Goal: Information Seeking & Learning: Find specific fact

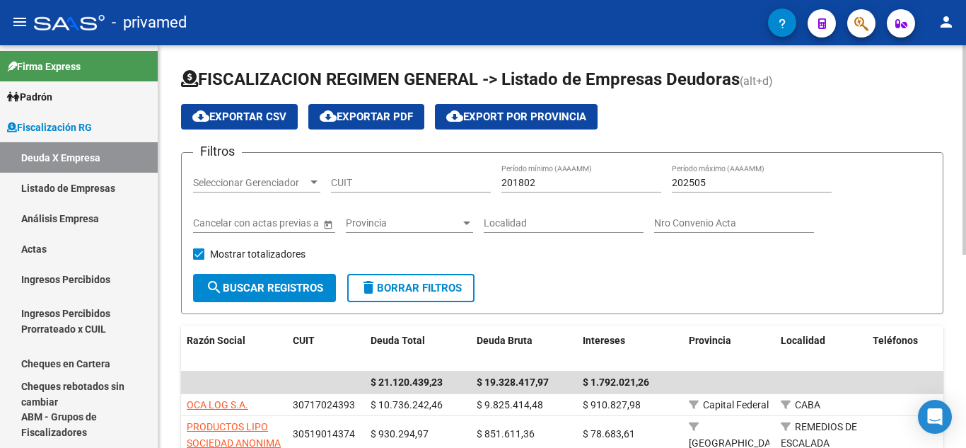
click at [249, 190] on div "Seleccionar Gerenciador Seleccionar Gerenciador" at bounding box center [256, 178] width 127 height 28
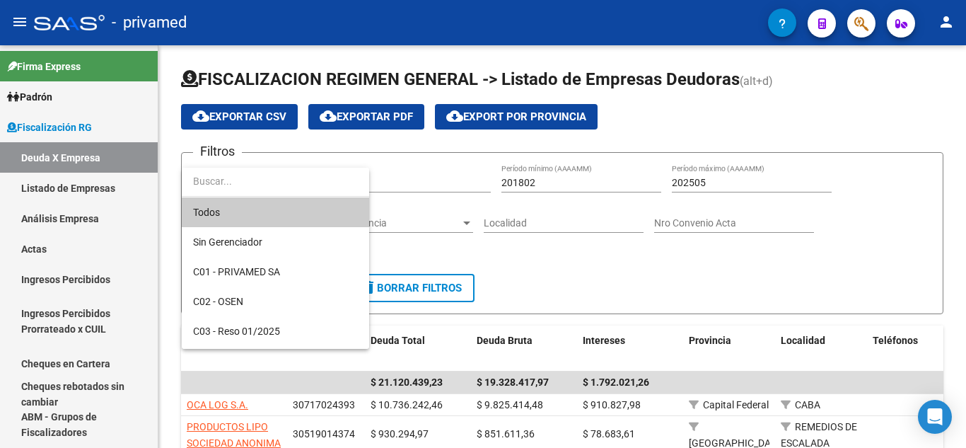
click at [261, 160] on div at bounding box center [483, 224] width 966 height 448
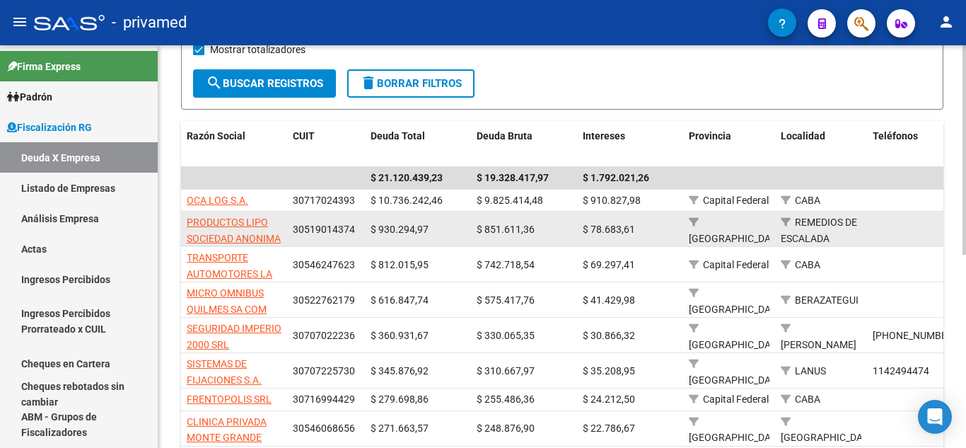
scroll to position [212, 0]
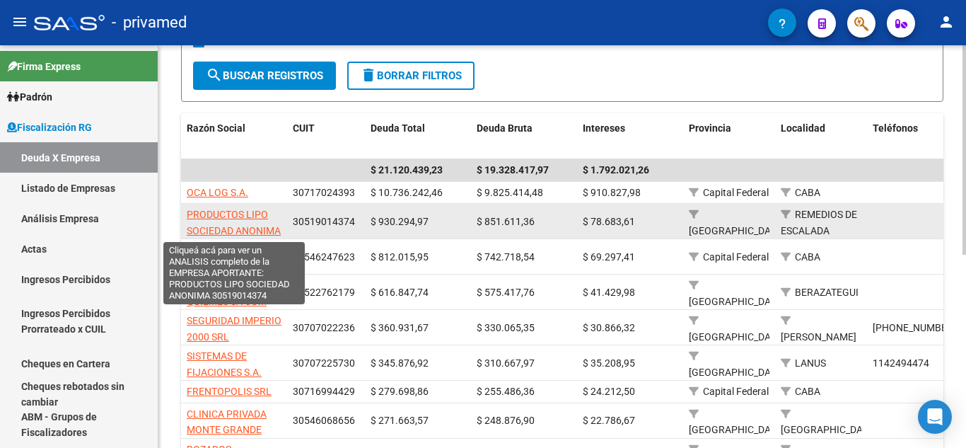
click at [256, 231] on span "PRODUCTOS LIPO SOCIEDAD ANONIMA" at bounding box center [234, 223] width 94 height 28
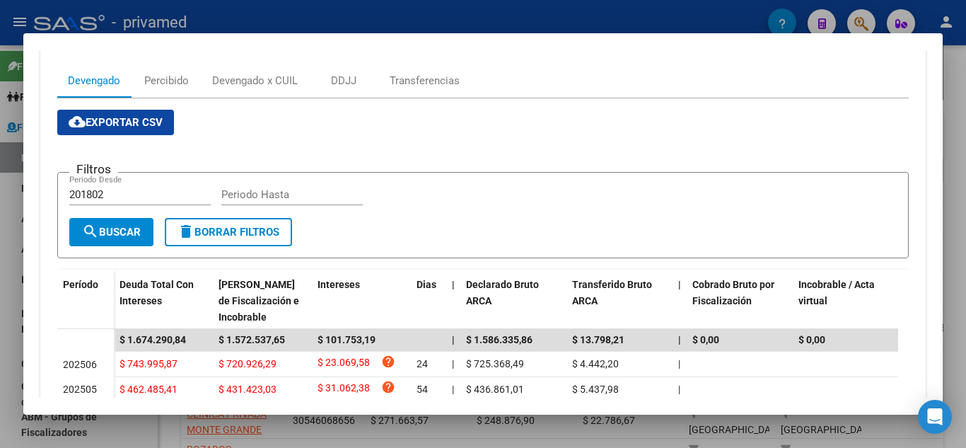
scroll to position [162, 0]
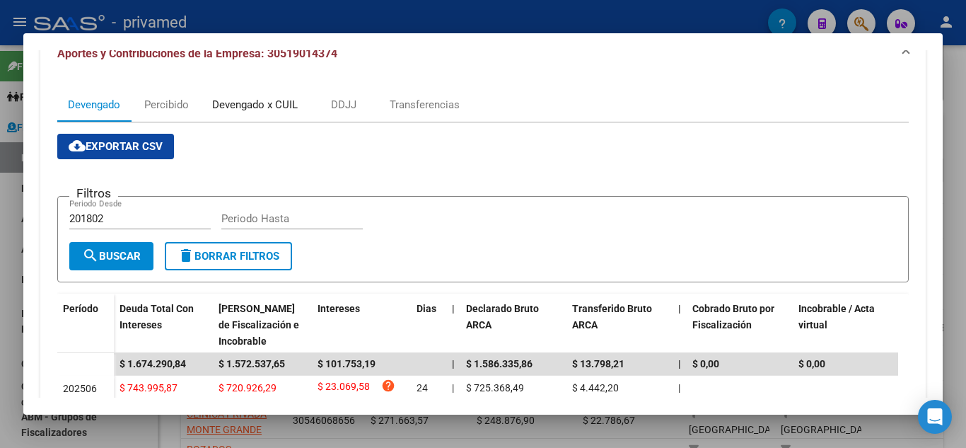
click at [254, 93] on div "Devengado x CUIL" at bounding box center [255, 105] width 107 height 34
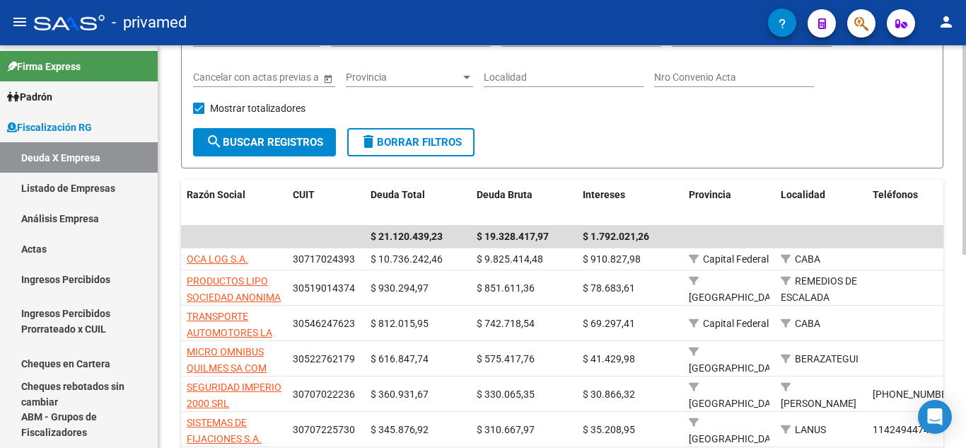
scroll to position [0, 0]
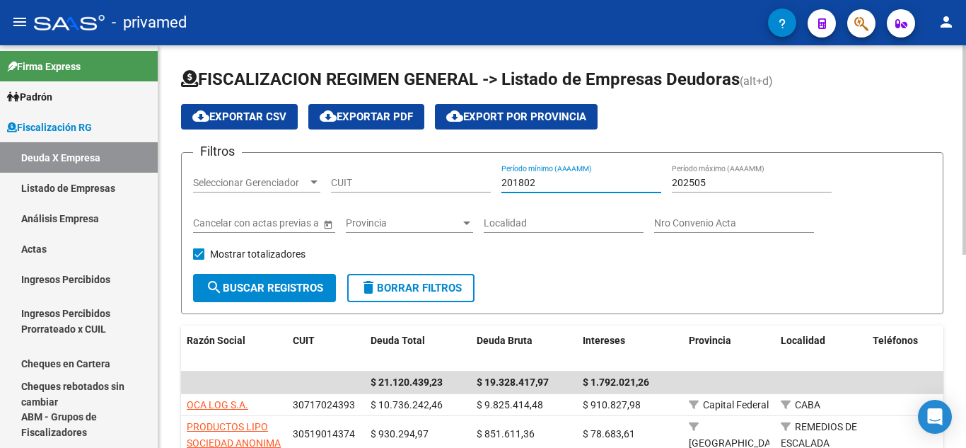
click at [507, 185] on input "201802" at bounding box center [581, 183] width 160 height 12
type input "202504"
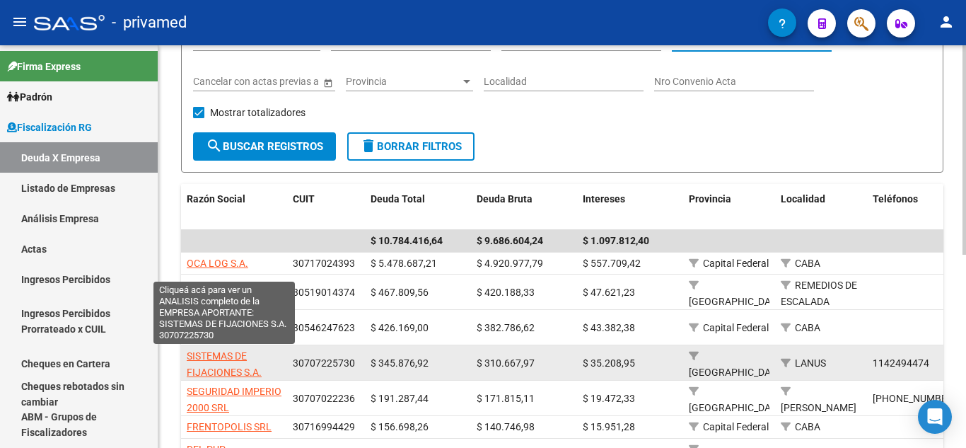
scroll to position [2, 0]
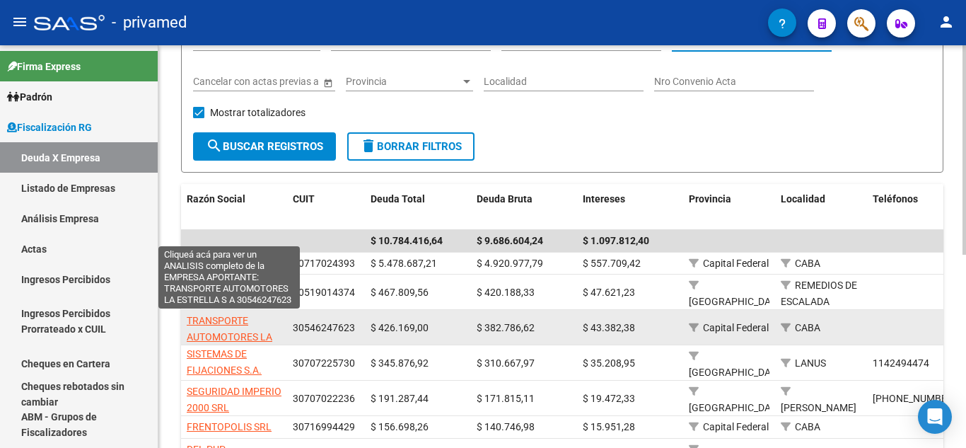
type input "202504"
click at [233, 319] on span "TRANSPORTE AUTOMOTORES LA ESTRELLA S A" at bounding box center [230, 337] width 86 height 44
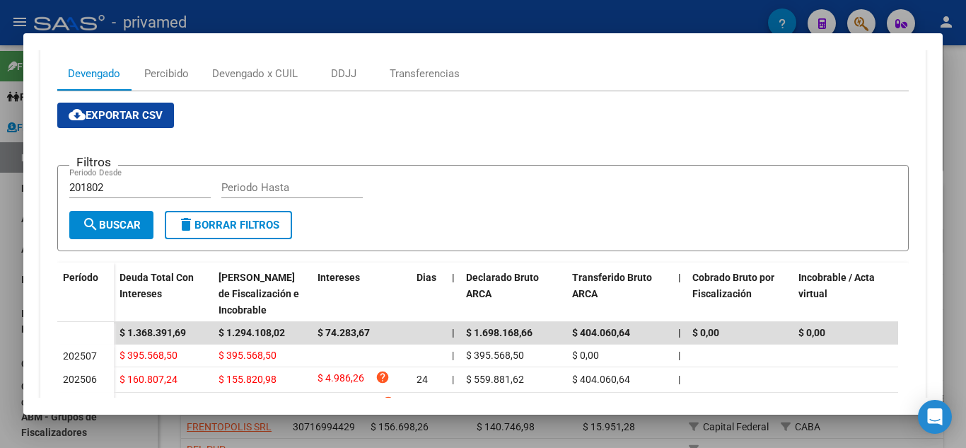
scroll to position [43, 0]
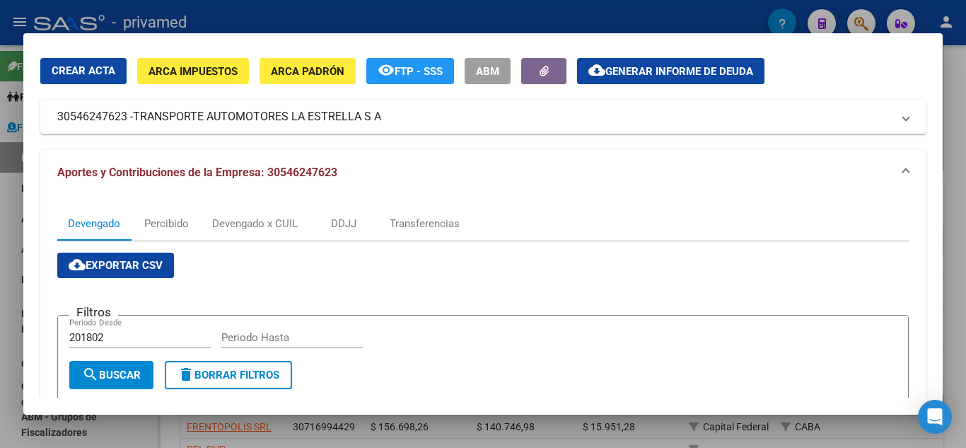
click at [16, 286] on div at bounding box center [483, 224] width 966 height 448
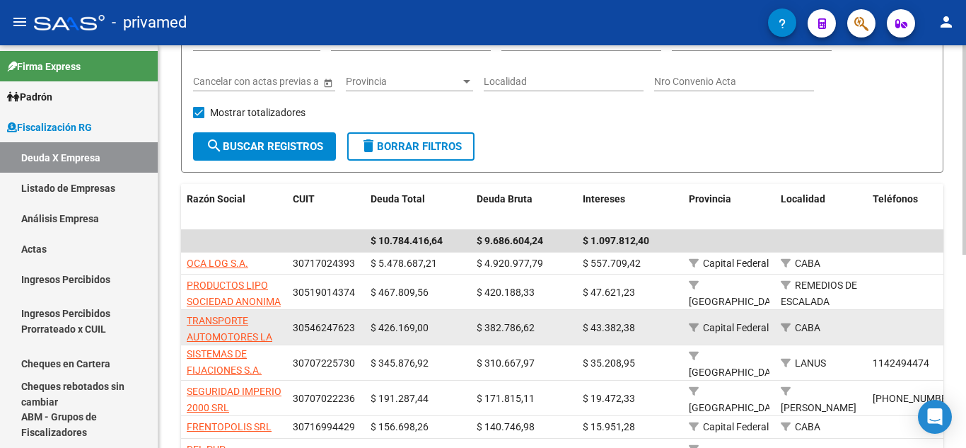
scroll to position [18, 0]
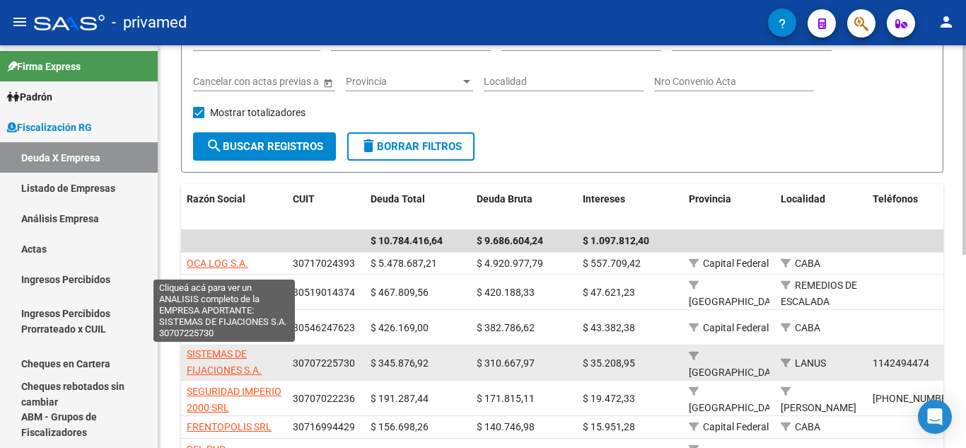
click at [227, 368] on span "SISTEMAS DE FIJACIONES S.A." at bounding box center [224, 362] width 75 height 28
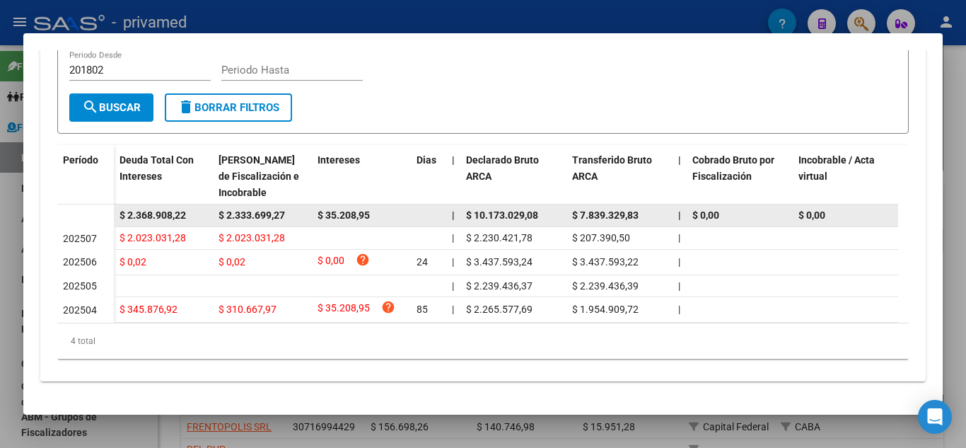
scroll to position [181, 0]
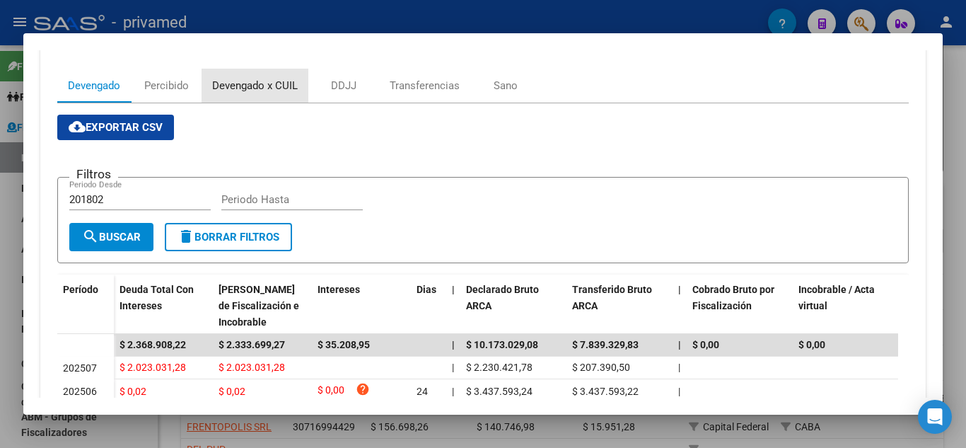
click at [276, 86] on div "Devengado x CUIL" at bounding box center [255, 86] width 86 height 16
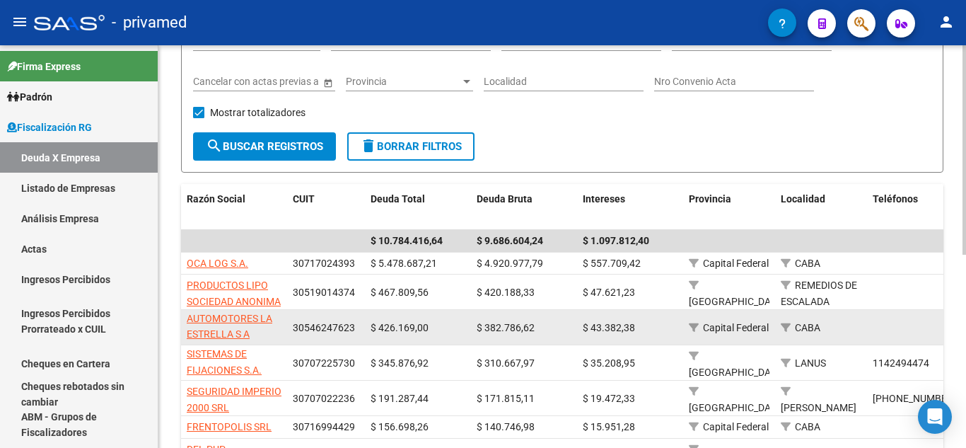
scroll to position [212, 0]
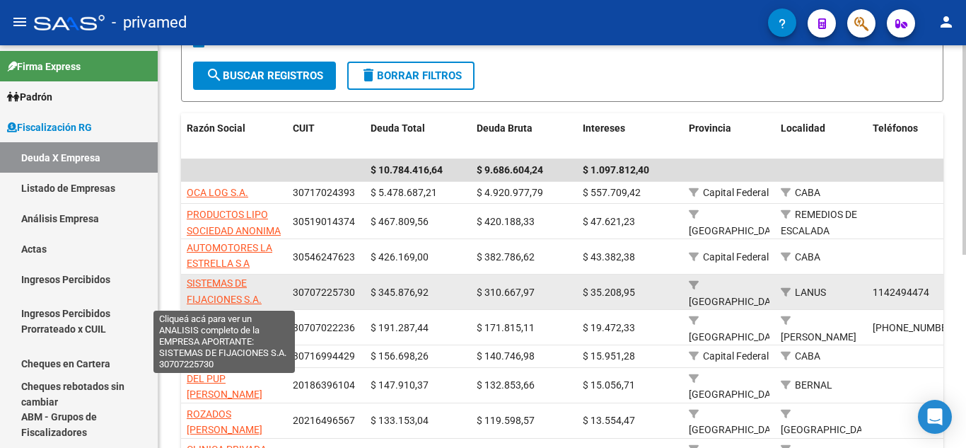
click at [234, 302] on span "SISTEMAS DE FIJACIONES S.A." at bounding box center [224, 291] width 75 height 28
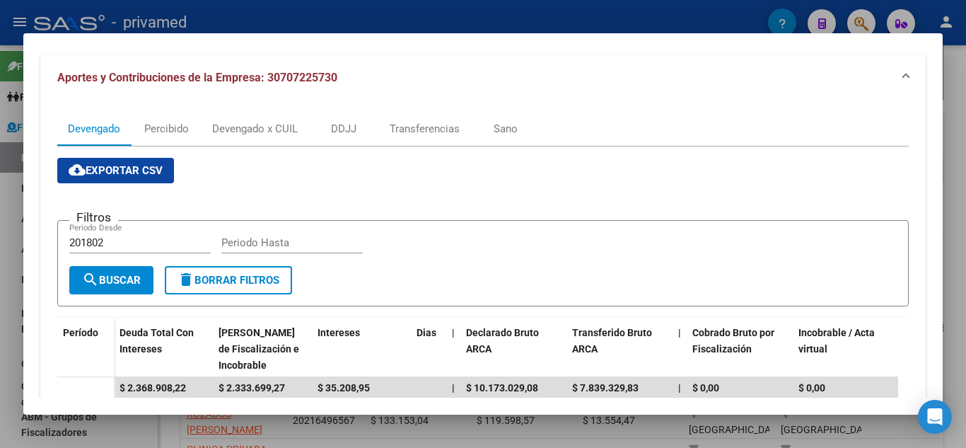
scroll to position [125, 0]
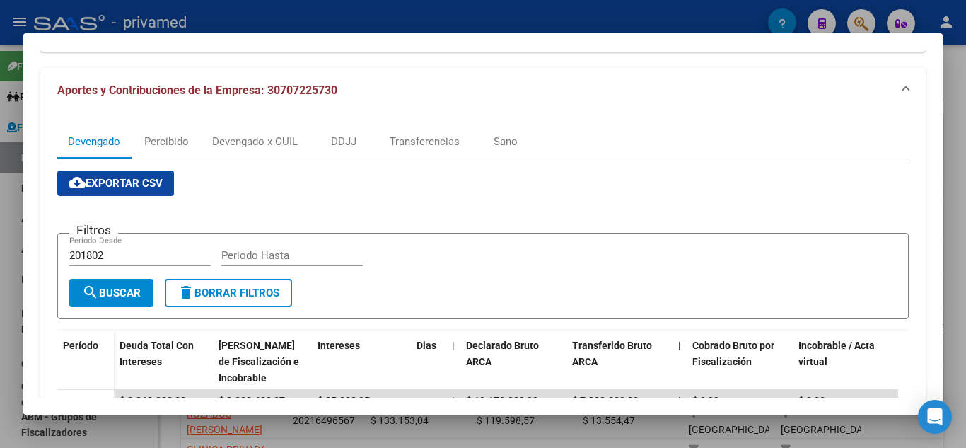
click at [8, 204] on div at bounding box center [483, 224] width 966 height 448
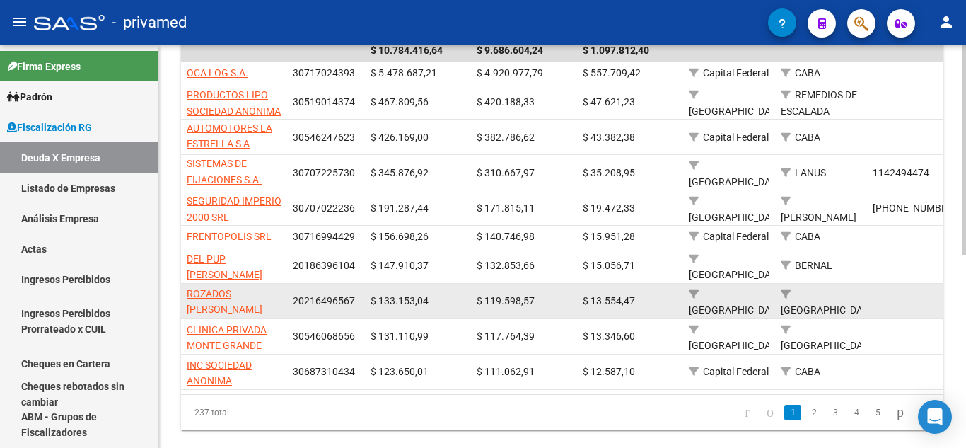
scroll to position [354, 0]
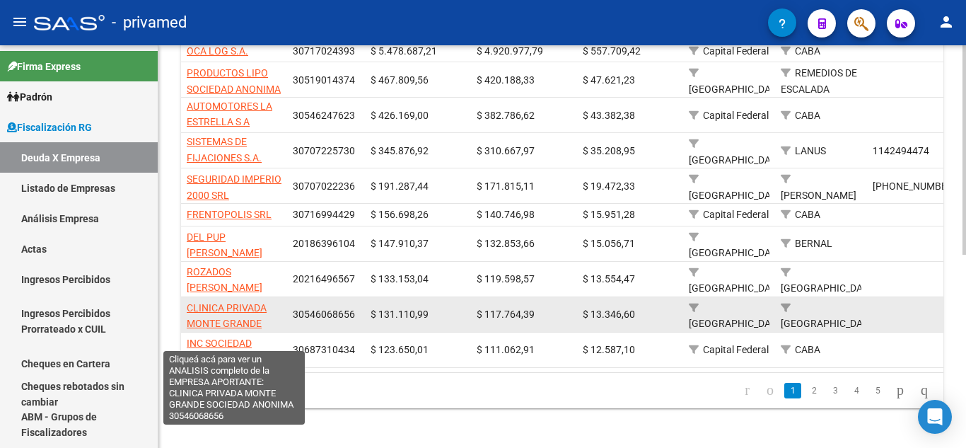
click at [244, 319] on span "CLINICA PRIVADA MONTE GRANDE SOCIEDAD ANONIMA" at bounding box center [234, 324] width 94 height 44
type textarea "30546068656"
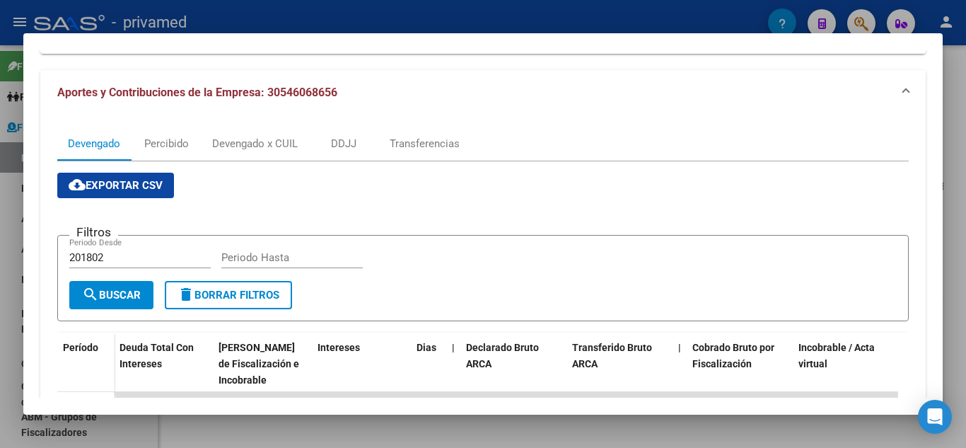
scroll to position [141, 0]
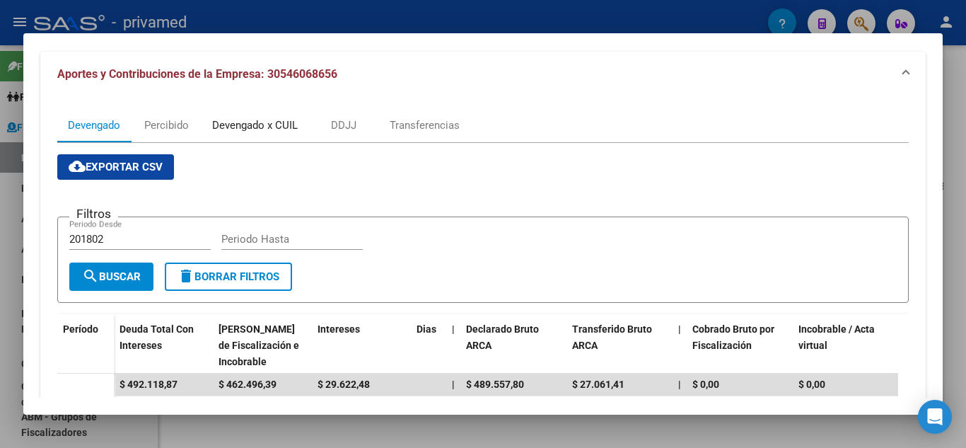
click at [275, 134] on div "Devengado x CUIL" at bounding box center [255, 125] width 107 height 34
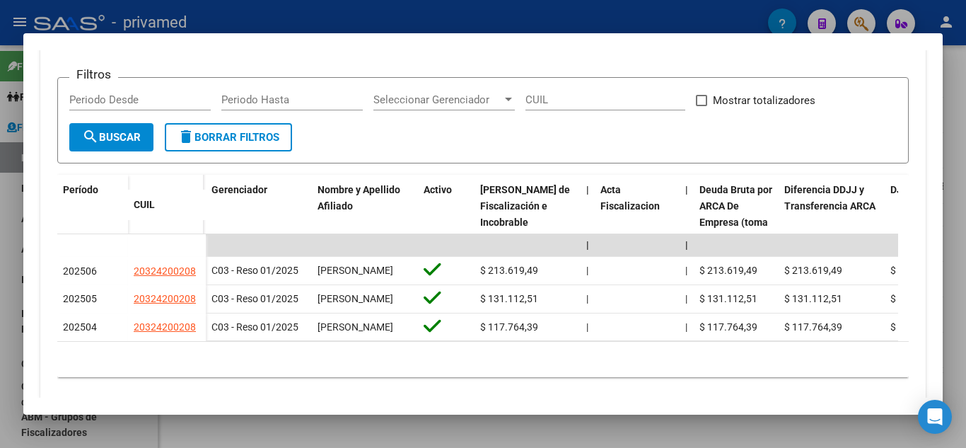
scroll to position [69, 0]
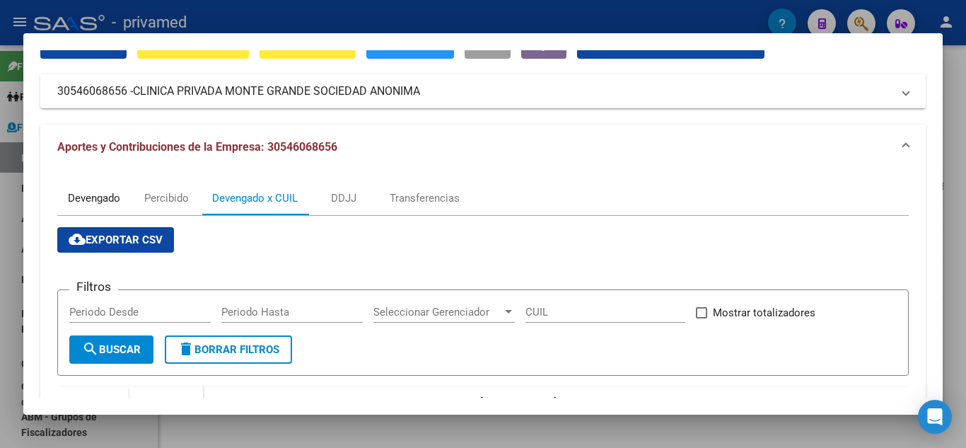
click at [108, 192] on div "Devengado" at bounding box center [94, 198] width 52 height 16
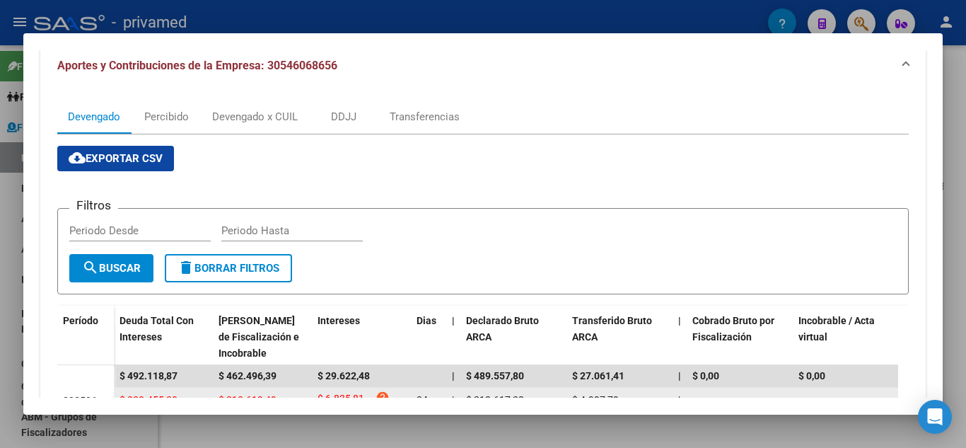
scroll to position [141, 0]
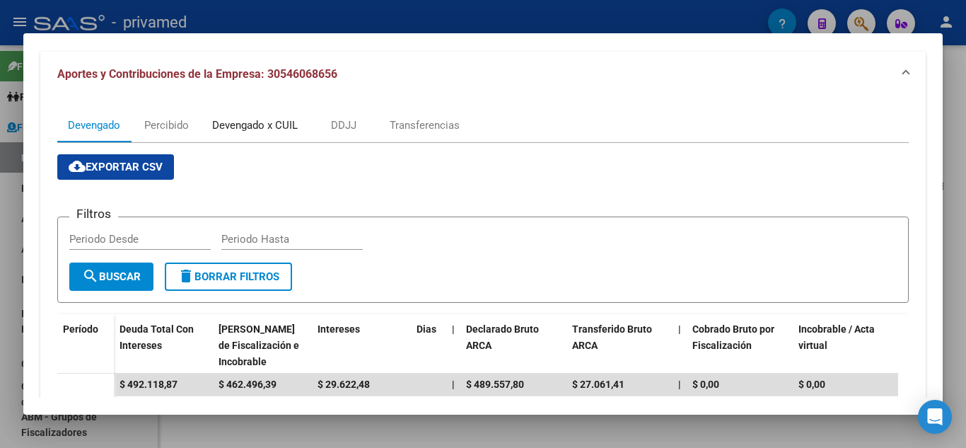
click at [286, 127] on div "Devengado x CUIL" at bounding box center [255, 125] width 86 height 16
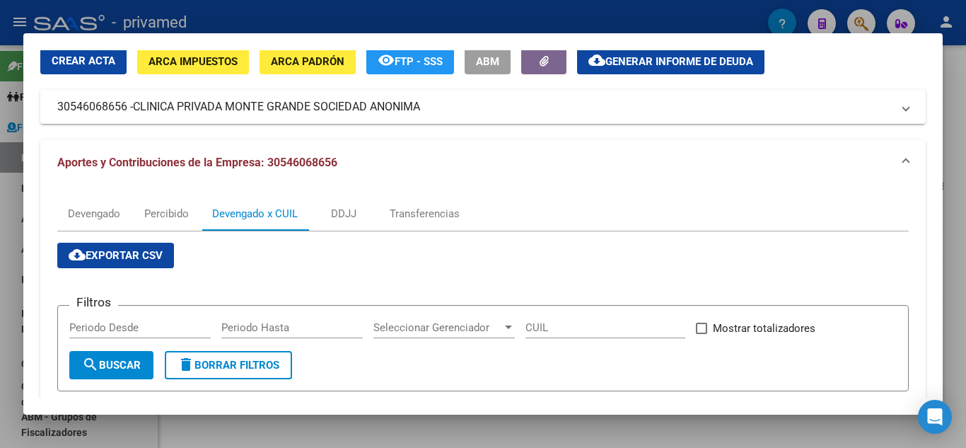
scroll to position [283, 0]
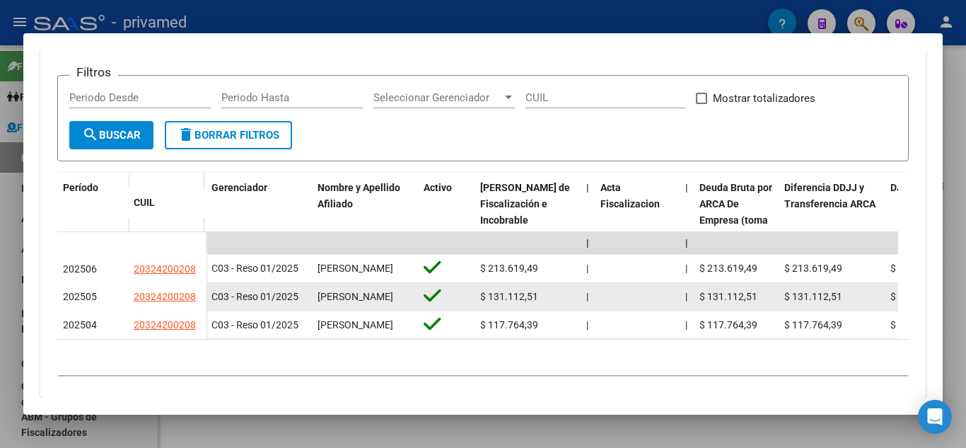
drag, startPoint x: 137, startPoint y: 306, endPoint x: 212, endPoint y: 301, distance: 75.8
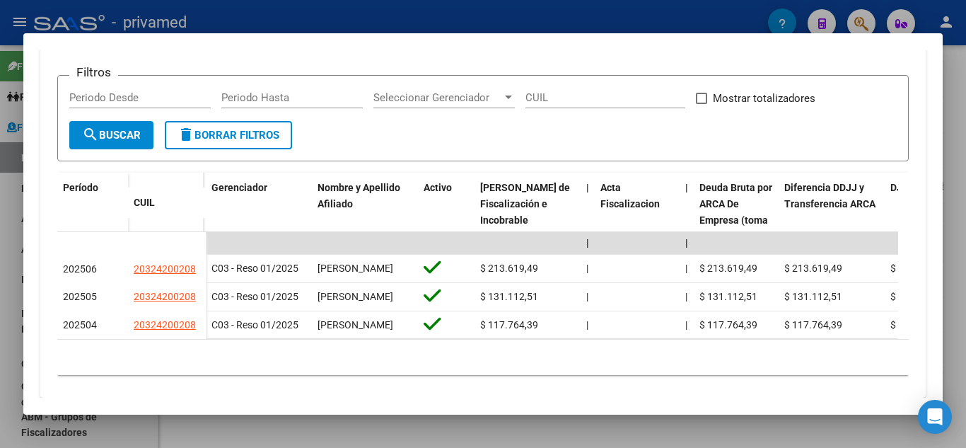
copy div "20324200208"
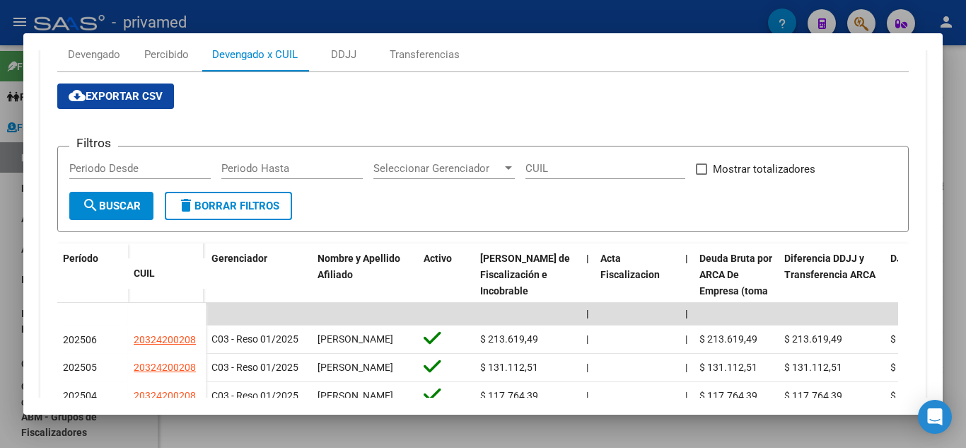
scroll to position [0, 0]
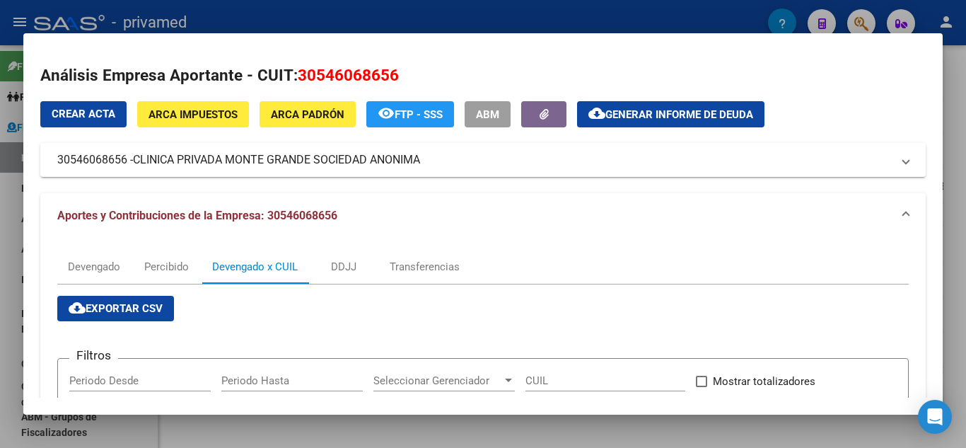
click at [663, 116] on span "Generar informe de deuda" at bounding box center [679, 114] width 148 height 13
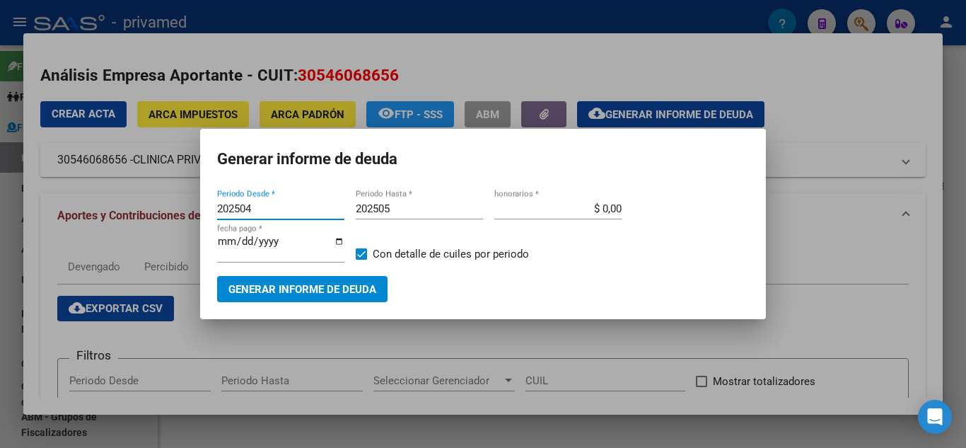
type input "202504"
type input "202506"
click at [301, 309] on mat-dialog-container "Generar informe de deuda 202504 Periodo Desde * 202506 Periodo Hasta * $ 0,00 h…" at bounding box center [483, 224] width 566 height 190
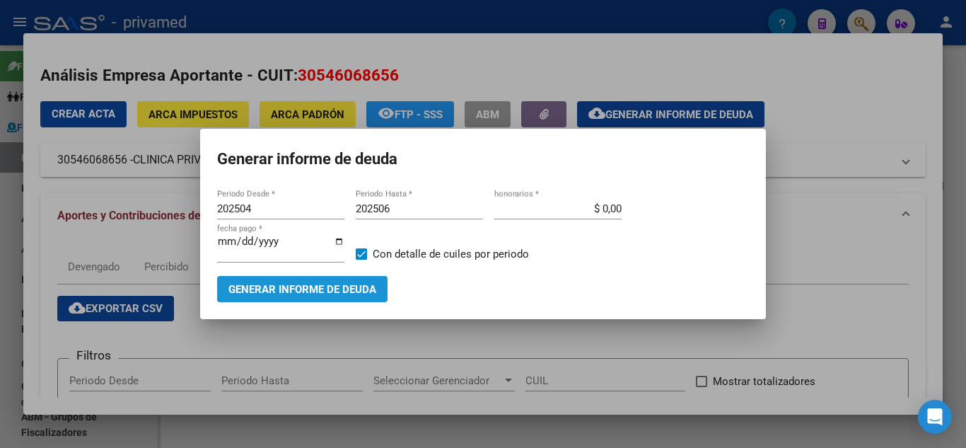
click at [301, 291] on span "Generar informe de deuda" at bounding box center [302, 289] width 148 height 13
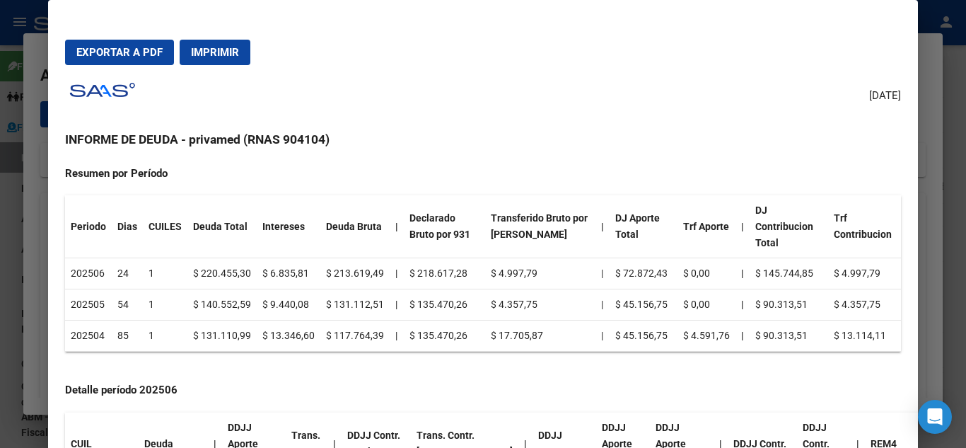
scroll to position [141, 0]
click at [934, 332] on div at bounding box center [483, 224] width 966 height 448
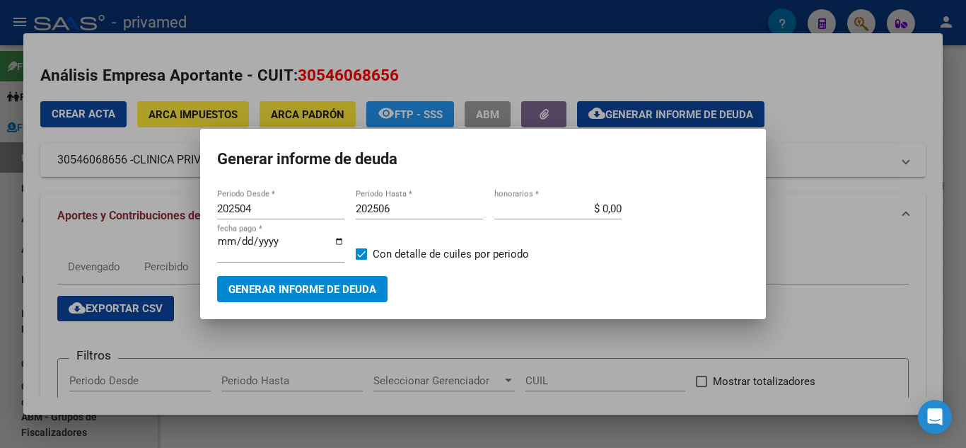
click at [47, 193] on div at bounding box center [483, 224] width 966 height 448
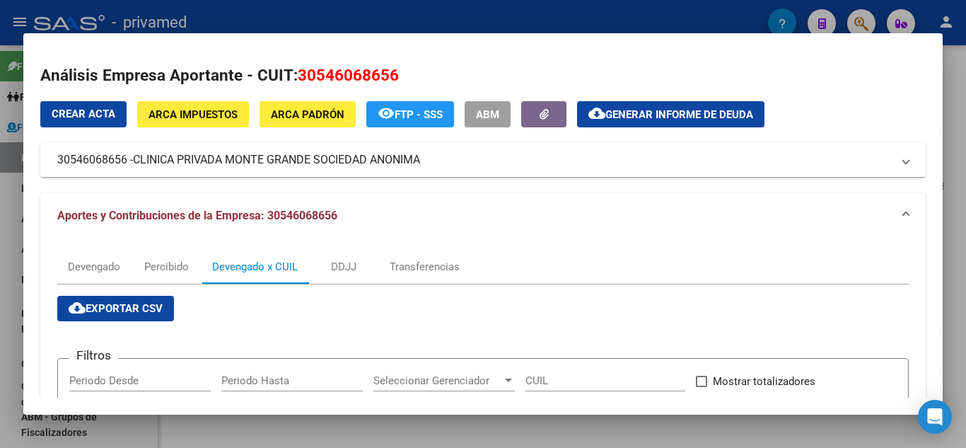
click at [10, 193] on div at bounding box center [483, 224] width 966 height 448
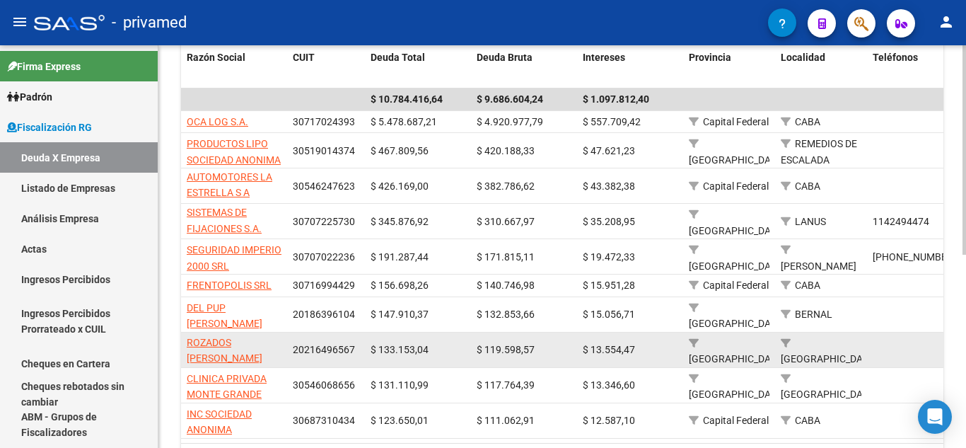
scroll to position [212, 0]
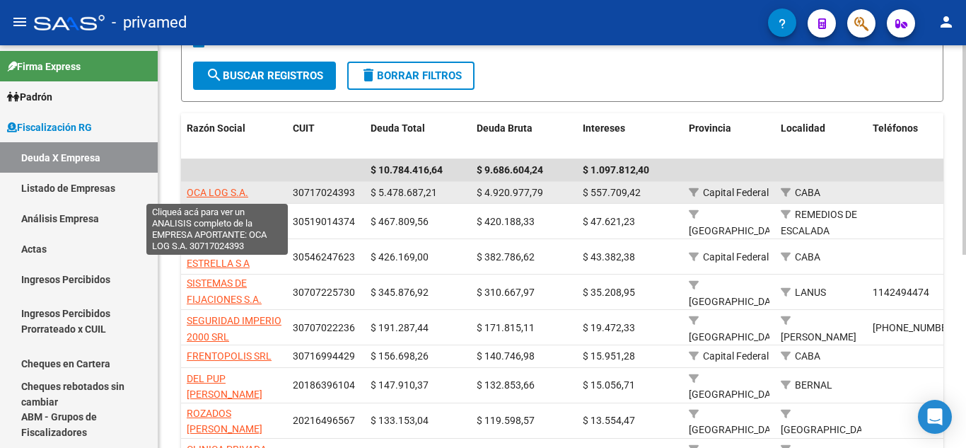
click at [228, 189] on span "OCA LOG S.A." at bounding box center [218, 192] width 62 height 11
type textarea "30717024393"
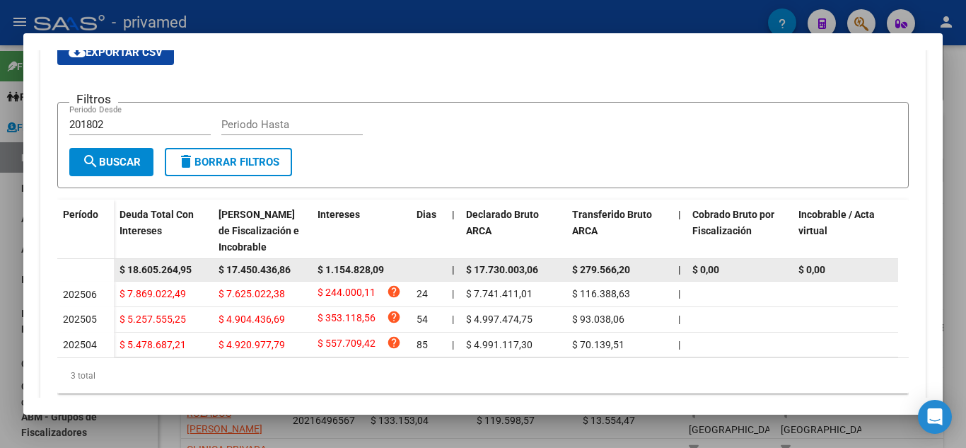
scroll to position [233, 0]
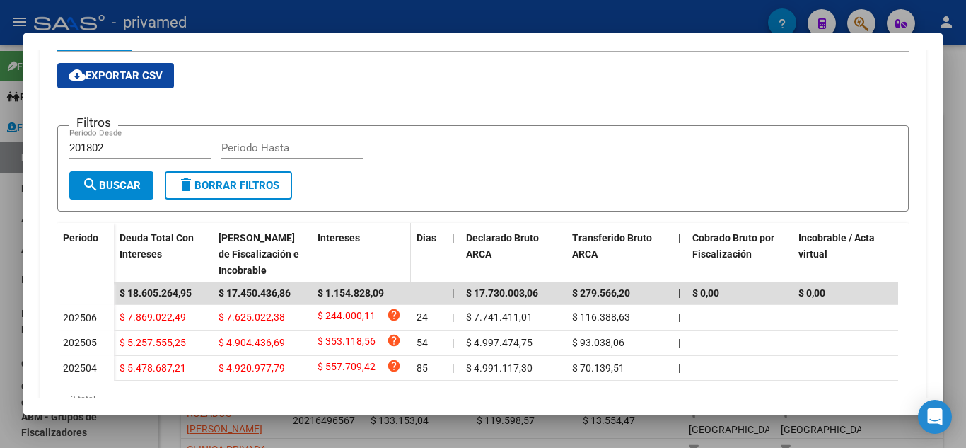
click at [337, 276] on datatable-header-cell "Intereses" at bounding box center [361, 254] width 99 height 62
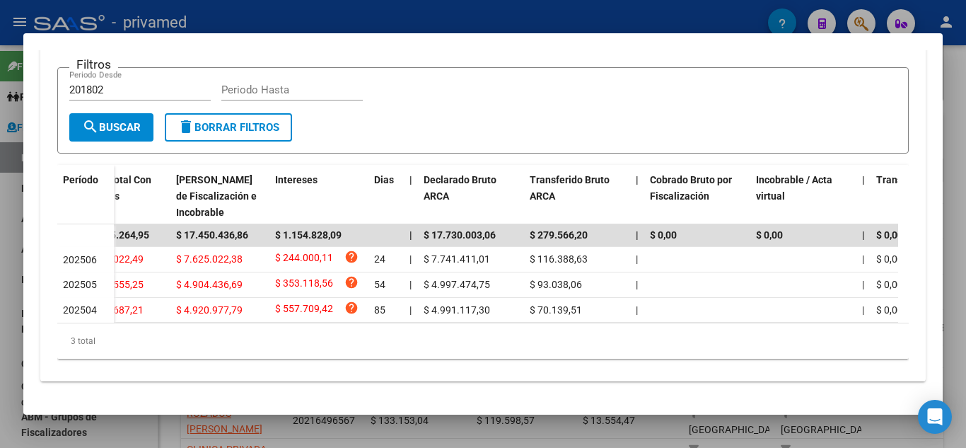
scroll to position [0, 0]
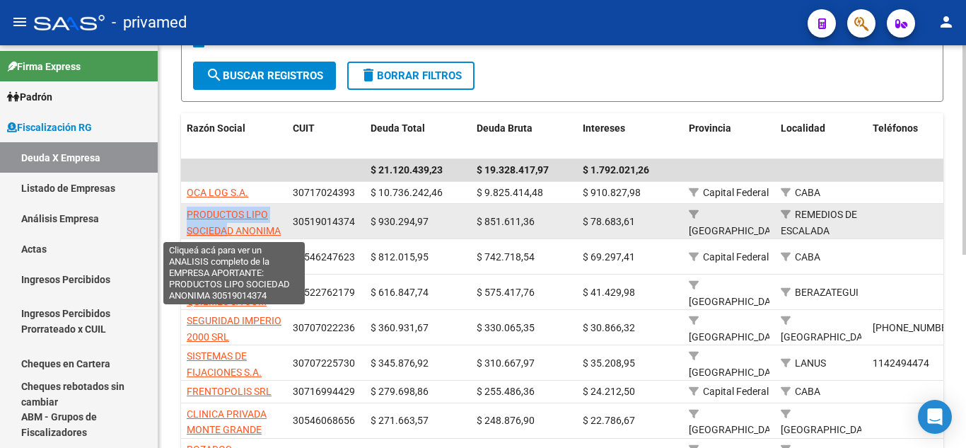
scroll to position [1, 0]
drag, startPoint x: 184, startPoint y: 216, endPoint x: 280, endPoint y: 229, distance: 97.0
click at [280, 229] on datatable-body-cell "PRODUCTOS LIPO SOCIEDAD ANONIMA" at bounding box center [234, 221] width 106 height 35
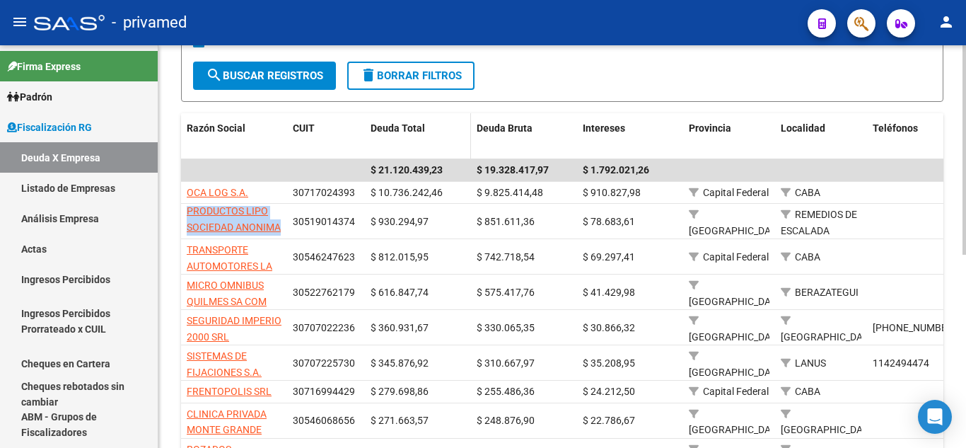
copy span "PRODUCTOS LIPO SOCIEDAD ANONIMA"
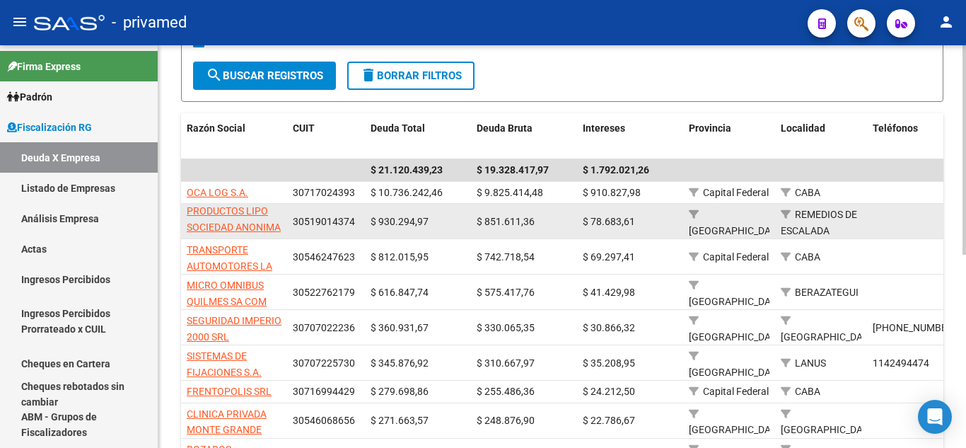
click at [317, 222] on span "30519014374" at bounding box center [324, 221] width 62 height 11
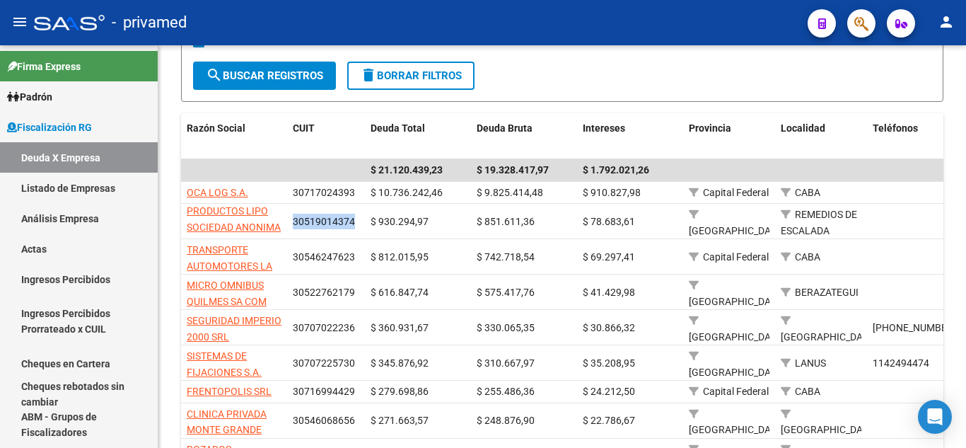
copy span "30519014374"
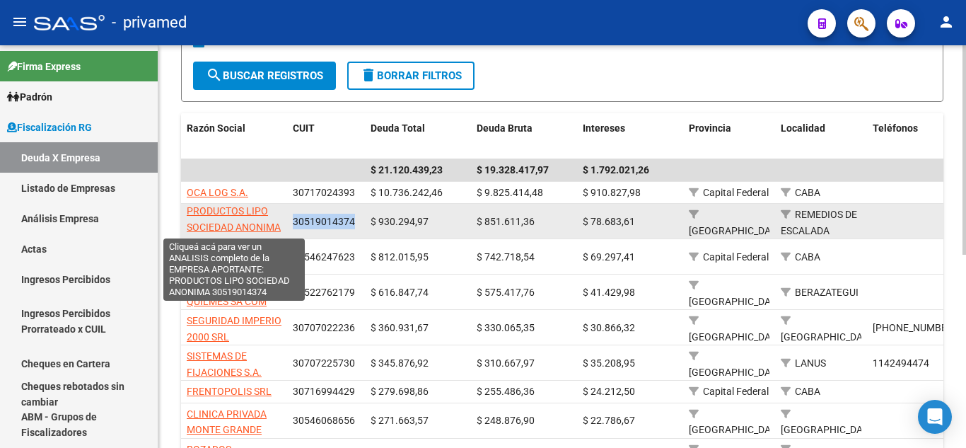
scroll to position [2, 0]
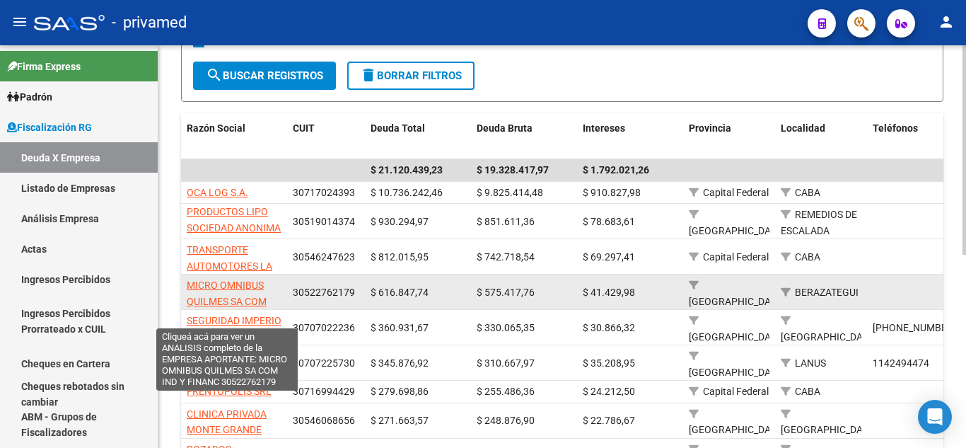
click at [238, 298] on span "MICRO OMNIBUS QUILMES SA COM IND Y FINANC" at bounding box center [227, 301] width 80 height 44
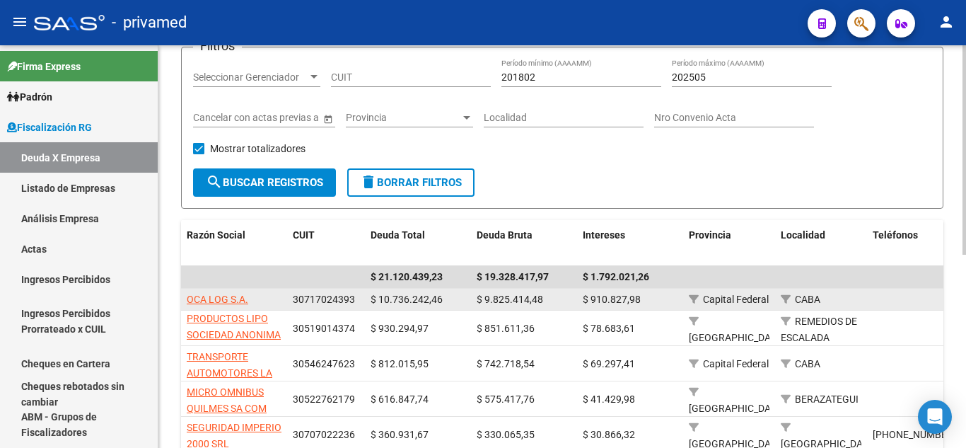
scroll to position [0, 0]
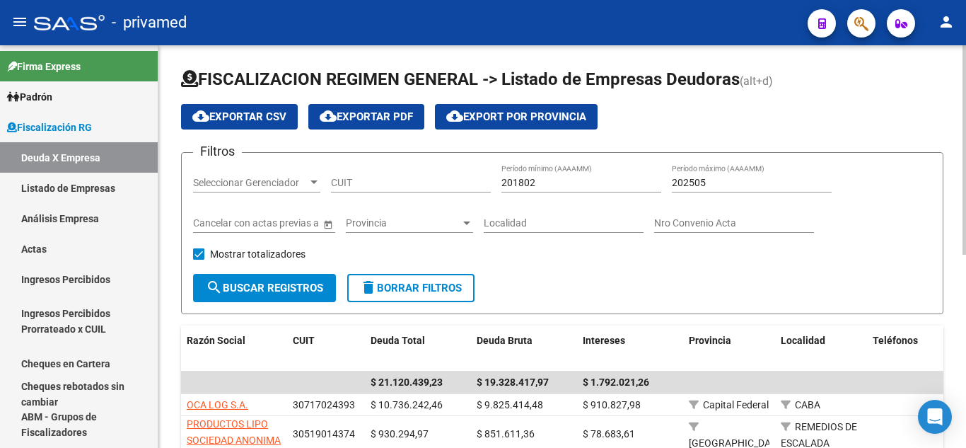
click at [554, 184] on input "201802" at bounding box center [581, 183] width 160 height 12
type input "202504"
type input "202505"
click at [323, 283] on span "search Buscar Registros" at bounding box center [264, 288] width 117 height 13
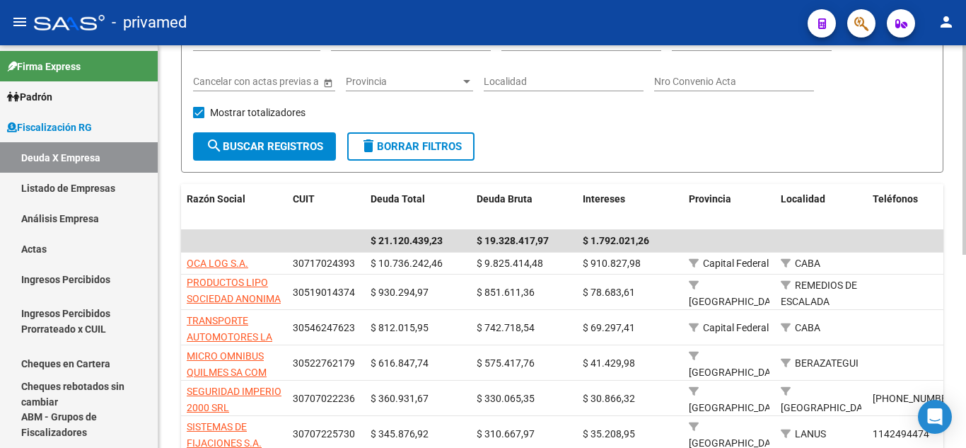
scroll to position [71, 0]
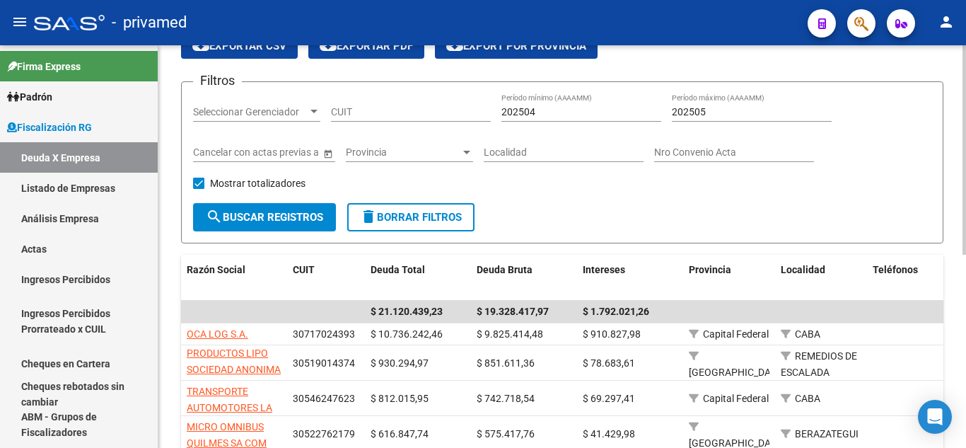
click at [203, 211] on button "search Buscar Registros" at bounding box center [264, 217] width 143 height 28
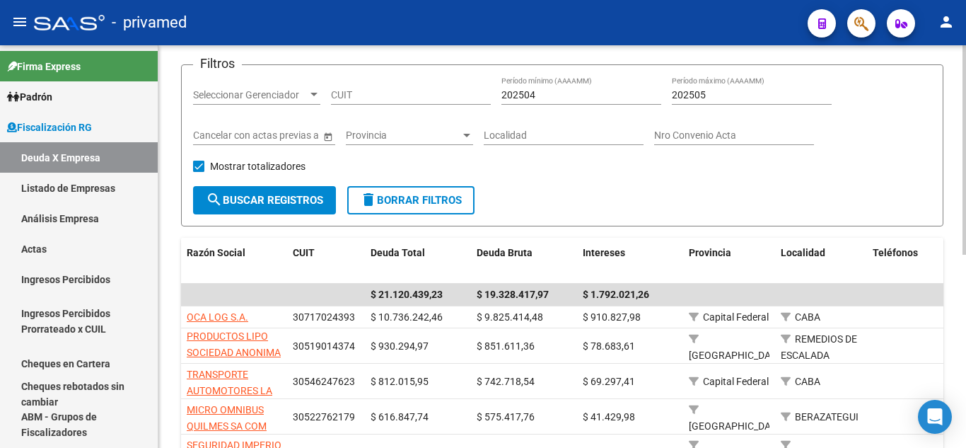
scroll to position [0, 0]
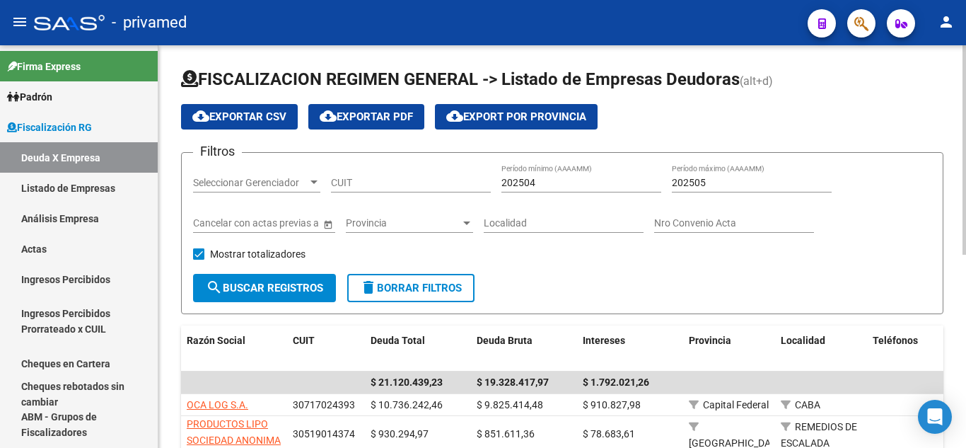
click at [277, 124] on button "cloud_download Exportar CSV" at bounding box center [239, 116] width 117 height 25
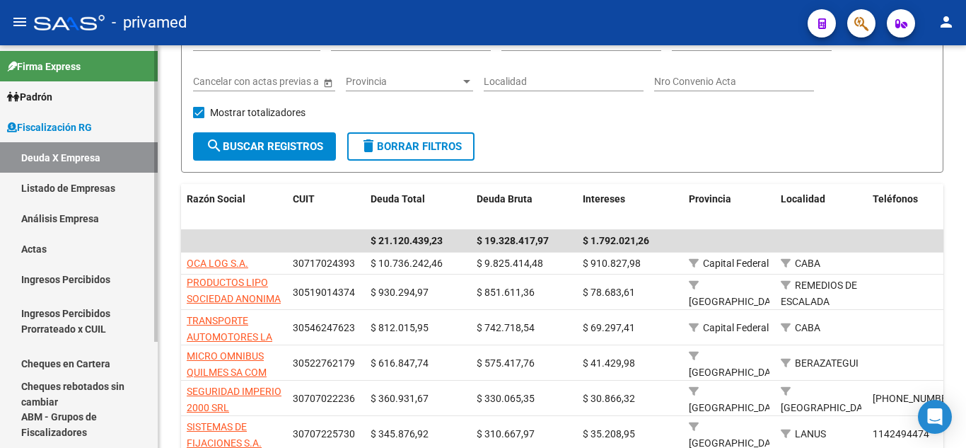
scroll to position [71, 0]
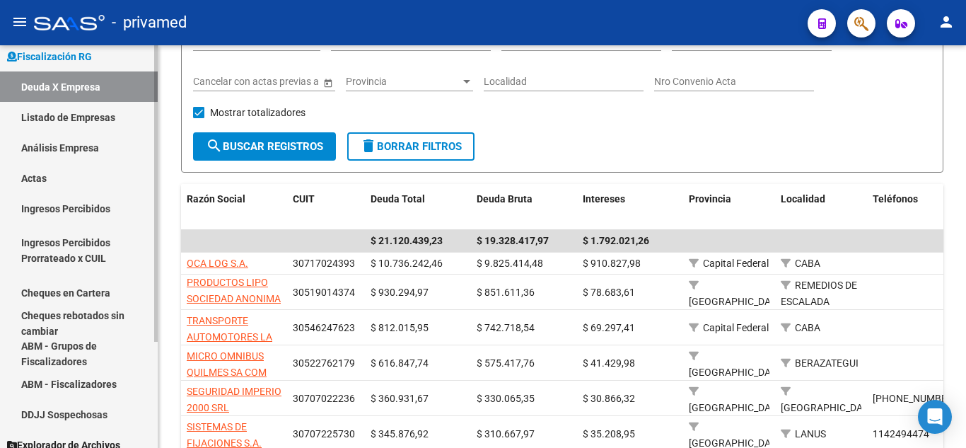
click at [101, 290] on link "Cheques en Cartera" at bounding box center [79, 292] width 158 height 30
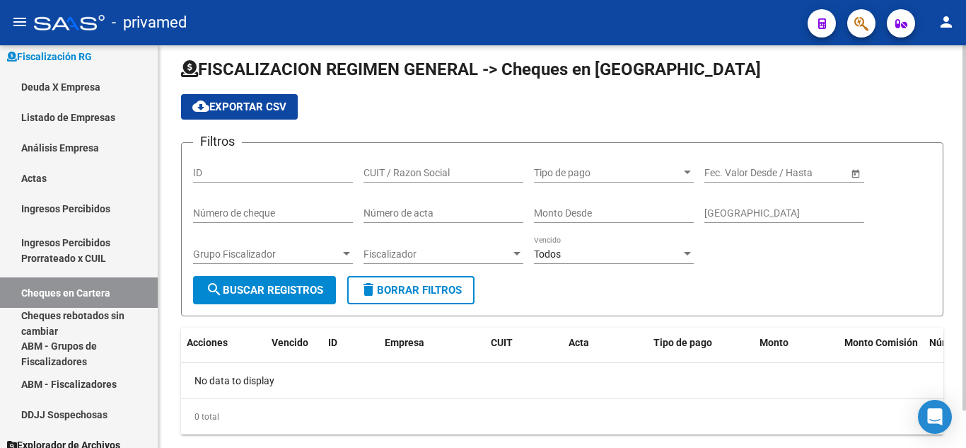
scroll to position [42, 0]
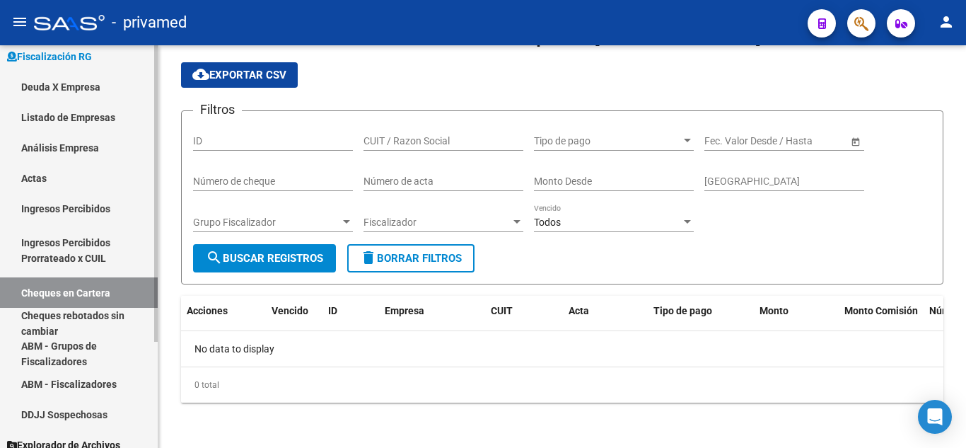
click at [123, 189] on link "Actas" at bounding box center [79, 178] width 158 height 30
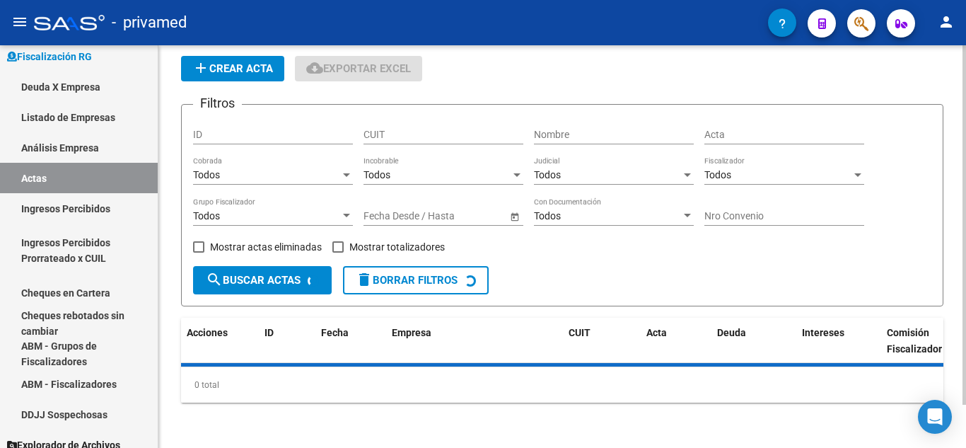
scroll to position [102, 0]
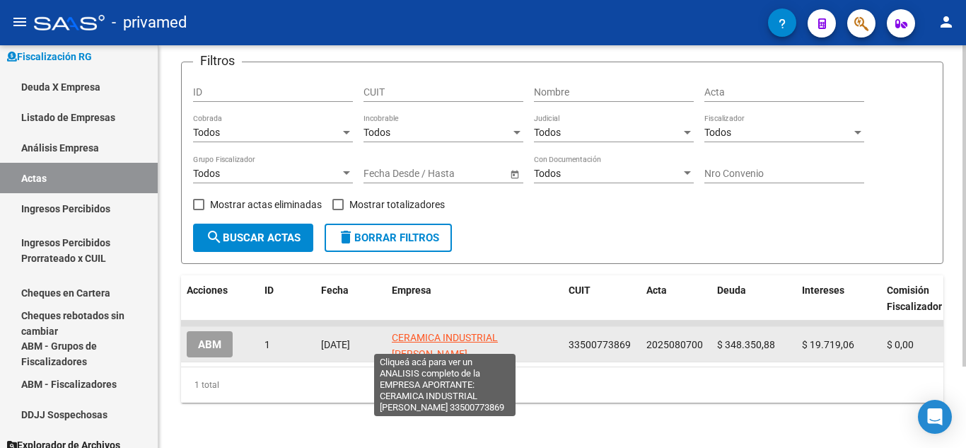
click at [428, 332] on span "CERAMICA INDUSTRIAL [PERSON_NAME]" at bounding box center [445, 346] width 106 height 28
type textarea "33500773869"
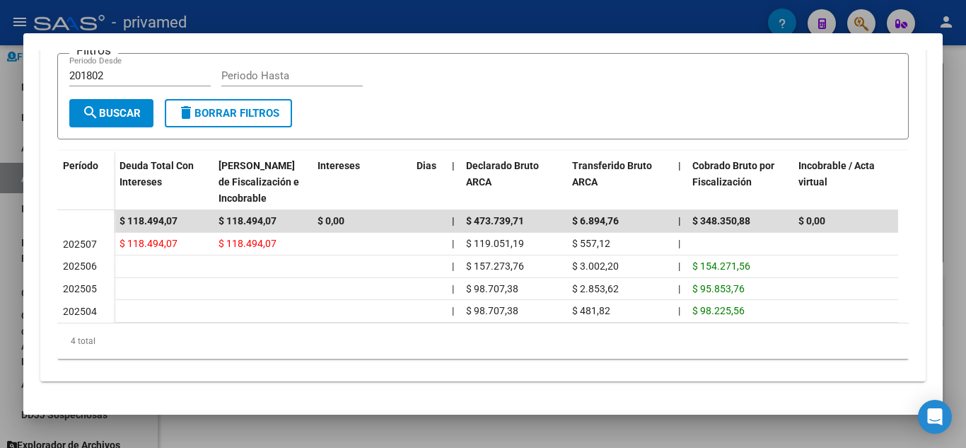
scroll to position [0, 0]
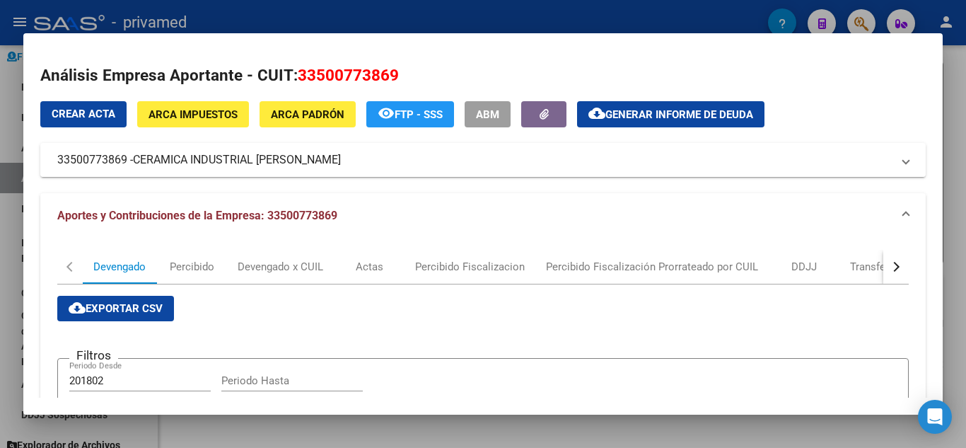
drag, startPoint x: 354, startPoint y: 163, endPoint x: 62, endPoint y: 161, distance: 291.4
click at [62, 166] on mat-panel-title "33500773869 - CERAMICA [GEOGRAPHIC_DATA][PERSON_NAME]" at bounding box center [474, 159] width 835 height 17
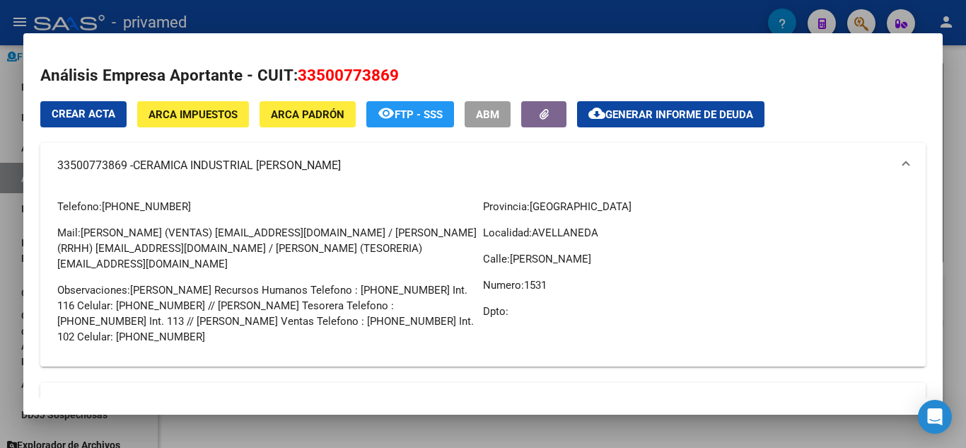
drag, startPoint x: 57, startPoint y: 158, endPoint x: 349, endPoint y: 168, distance: 292.3
click at [349, 168] on mat-expansion-panel-header "33500773869 - CERAMICA [GEOGRAPHIC_DATA][PERSON_NAME]" at bounding box center [483, 165] width 886 height 45
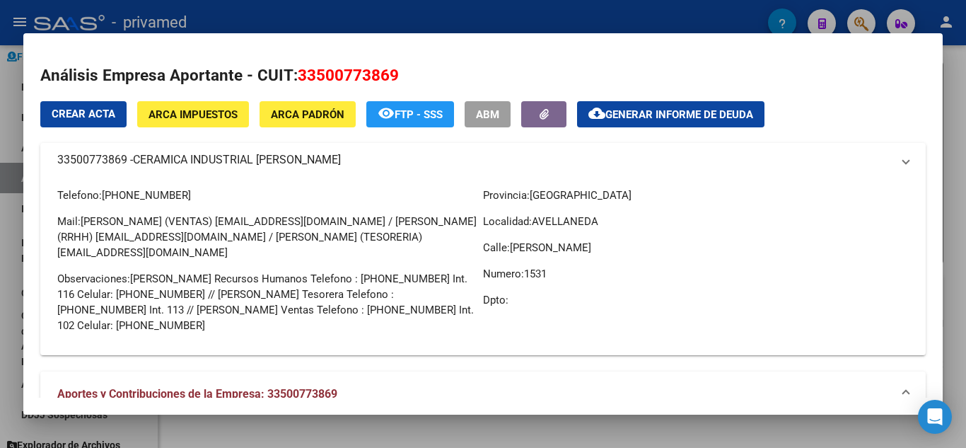
copy mat-panel-title "33500773869 - CERAMICA [GEOGRAPHIC_DATA][PERSON_NAME]"
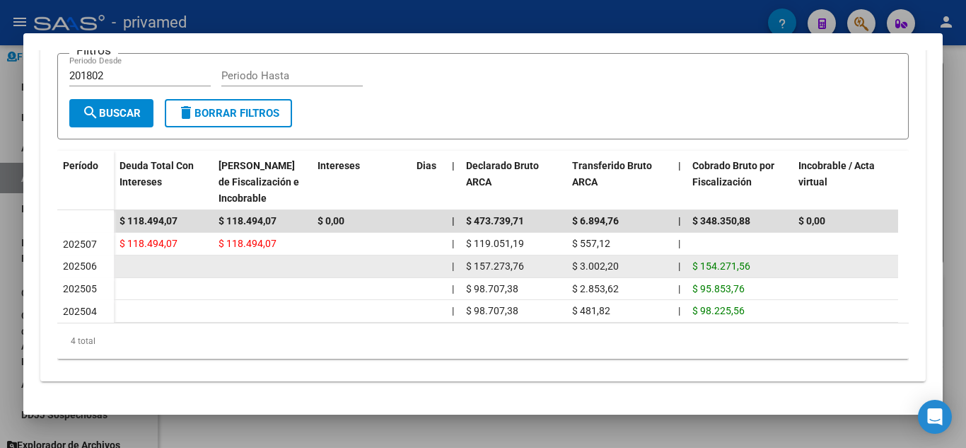
click at [86, 260] on span "202506" at bounding box center [80, 265] width 34 height 11
drag, startPoint x: 86, startPoint y: 253, endPoint x: 95, endPoint y: 254, distance: 8.5
click at [95, 260] on span "202506" at bounding box center [80, 265] width 34 height 11
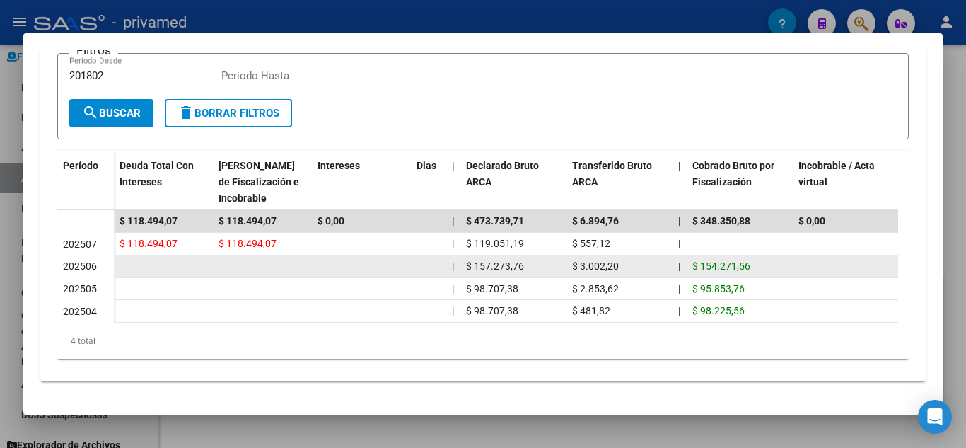
click at [95, 260] on span "202506" at bounding box center [80, 265] width 34 height 11
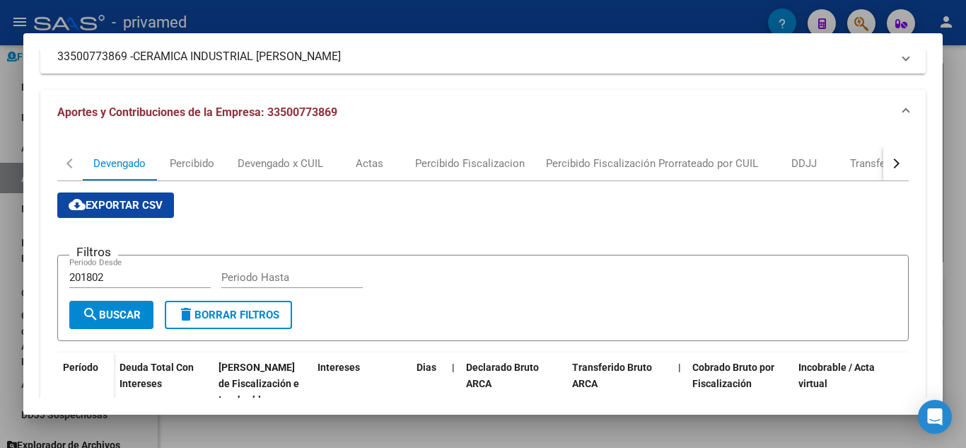
click at [0, 193] on div at bounding box center [483, 224] width 966 height 448
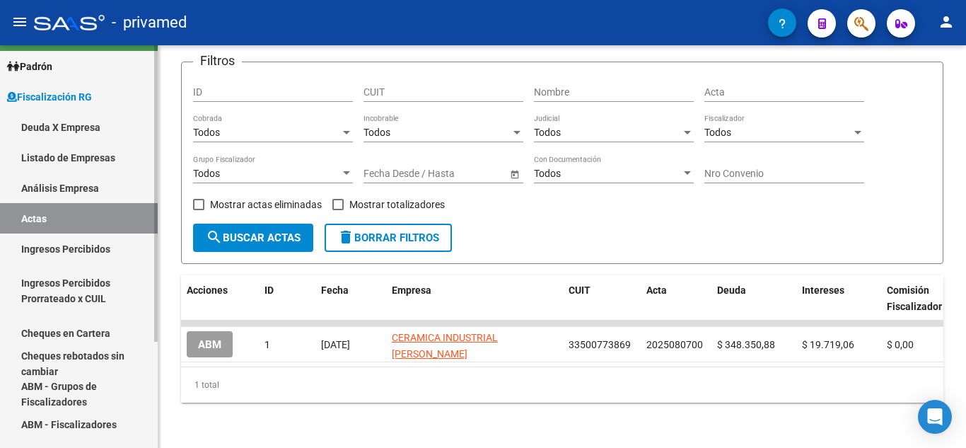
scroll to position [0, 0]
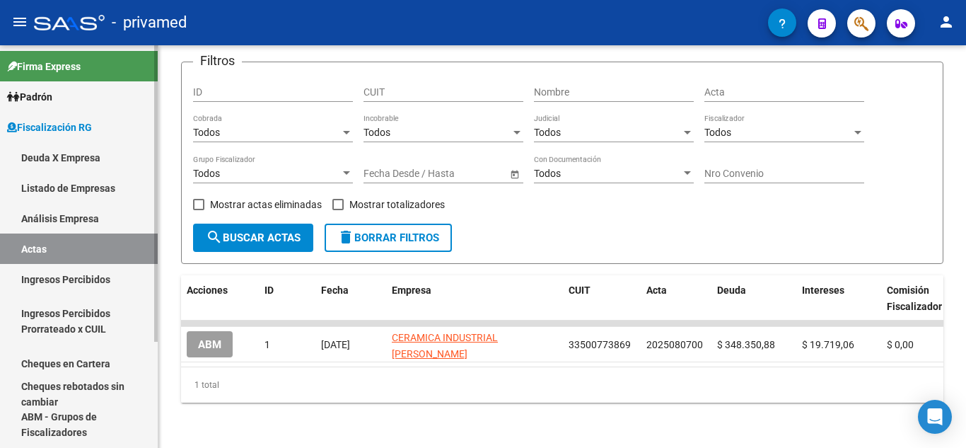
click at [98, 156] on link "Deuda X Empresa" at bounding box center [79, 157] width 158 height 30
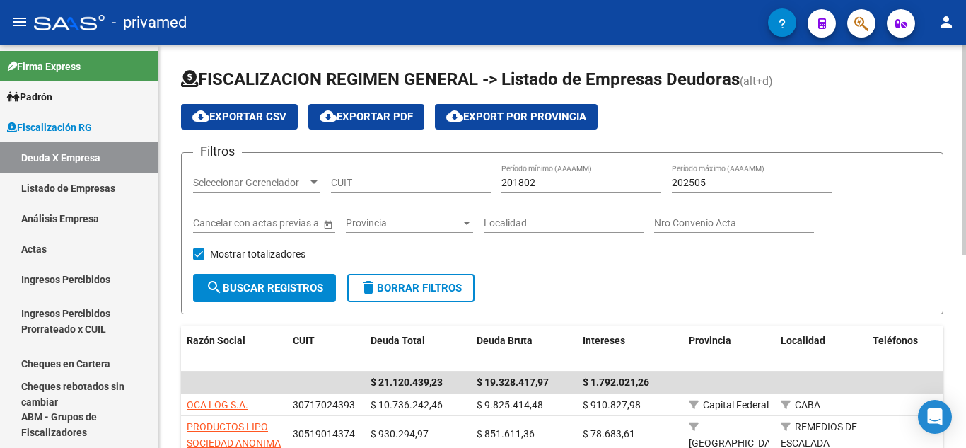
click at [516, 188] on input "201802" at bounding box center [581, 183] width 160 height 12
type input "202504"
type input "202505"
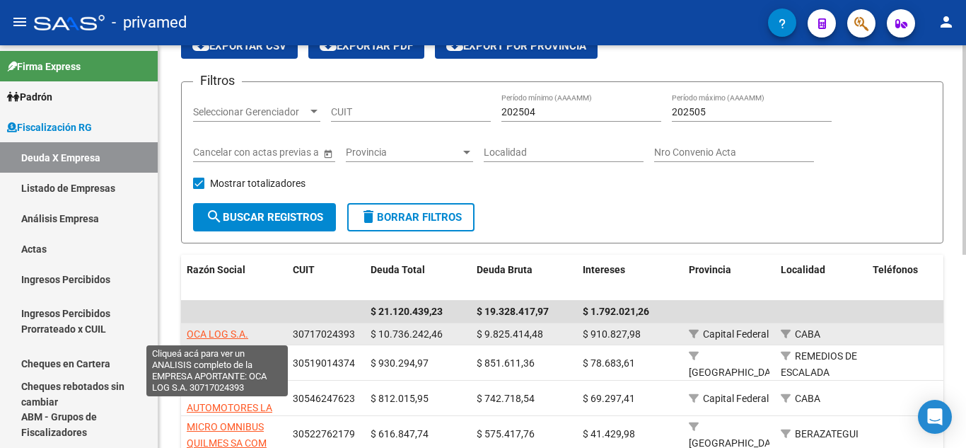
click at [237, 329] on span "OCA LOG S.A." at bounding box center [218, 333] width 62 height 11
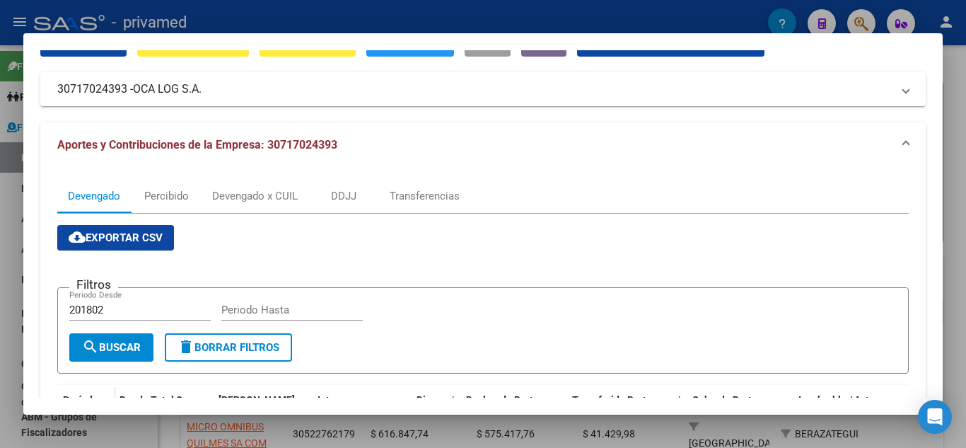
click at [0, 233] on div at bounding box center [483, 224] width 966 height 448
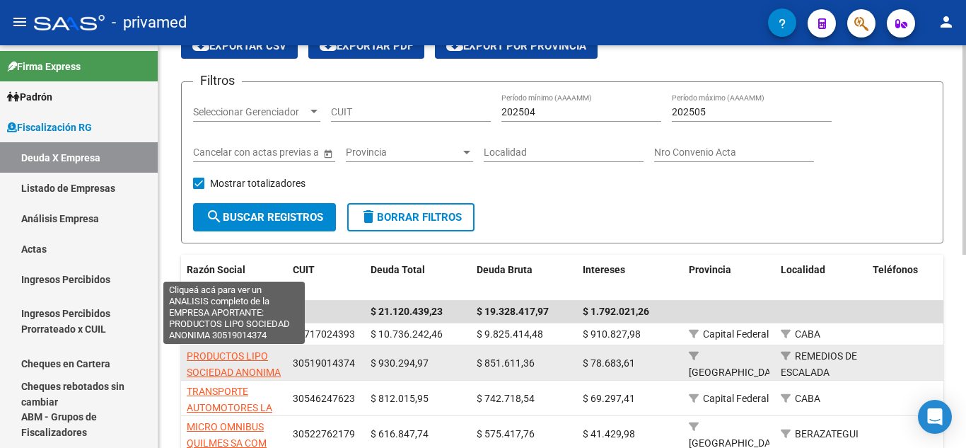
click at [205, 359] on span "PRODUCTOS LIPO SOCIEDAD ANONIMA" at bounding box center [234, 364] width 94 height 28
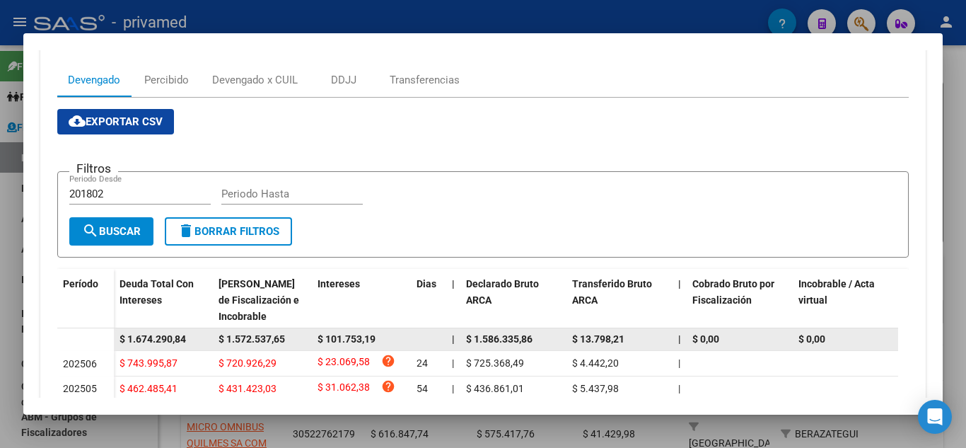
scroll to position [162, 0]
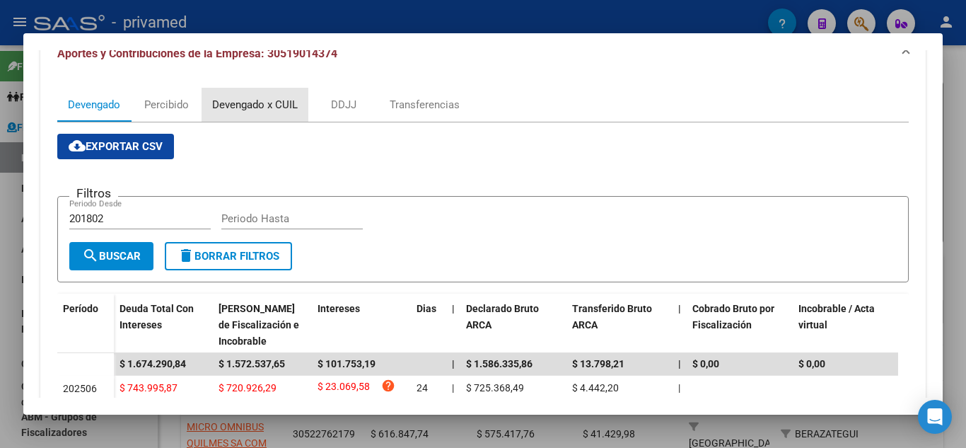
click at [231, 118] on div "Devengado x CUIL" at bounding box center [255, 105] width 107 height 34
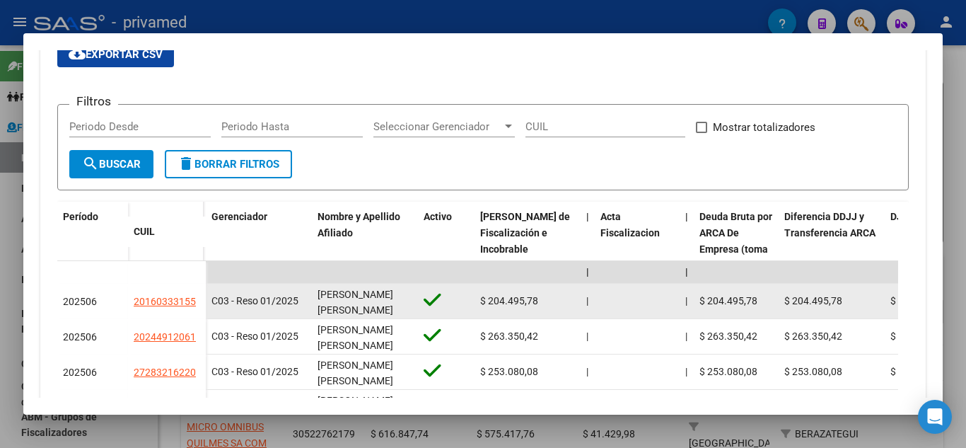
scroll to position [283, 0]
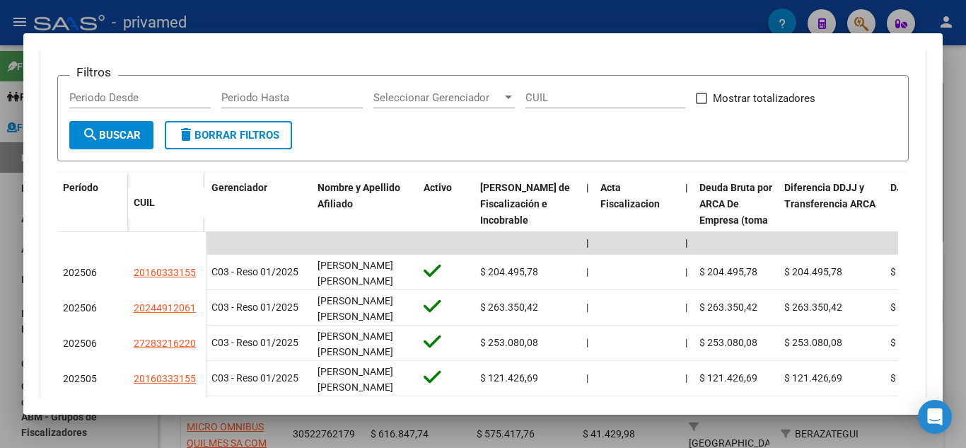
click at [99, 188] on div "Período" at bounding box center [92, 209] width 59 height 59
click at [87, 185] on span "Período" at bounding box center [80, 187] width 35 height 11
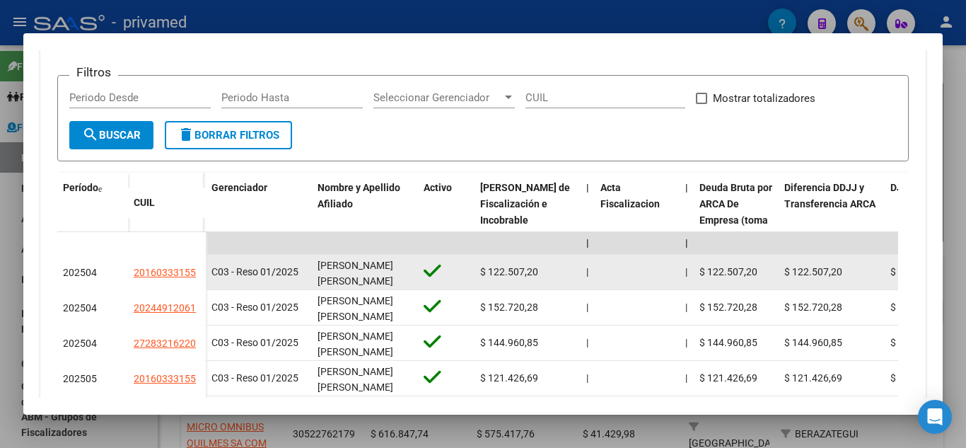
drag, startPoint x: 129, startPoint y: 274, endPoint x: 202, endPoint y: 269, distance: 73.7
click at [202, 269] on datatable-body-cell "20160333155" at bounding box center [167, 272] width 78 height 35
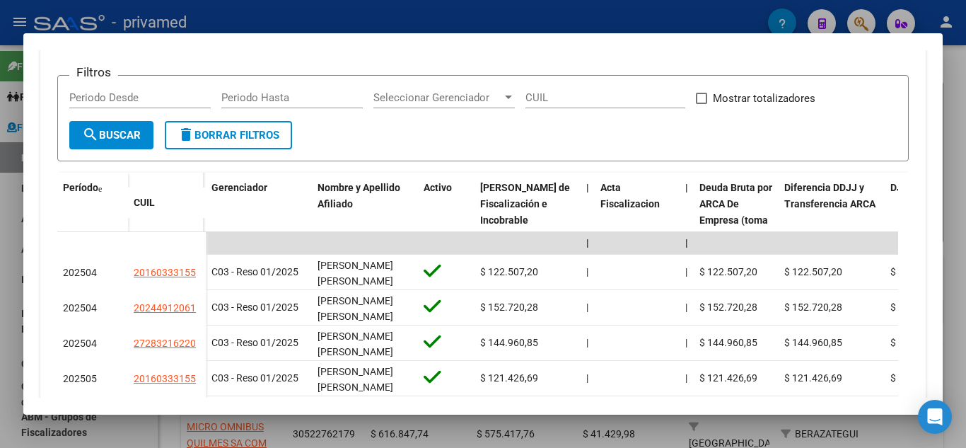
copy span "20160333155"
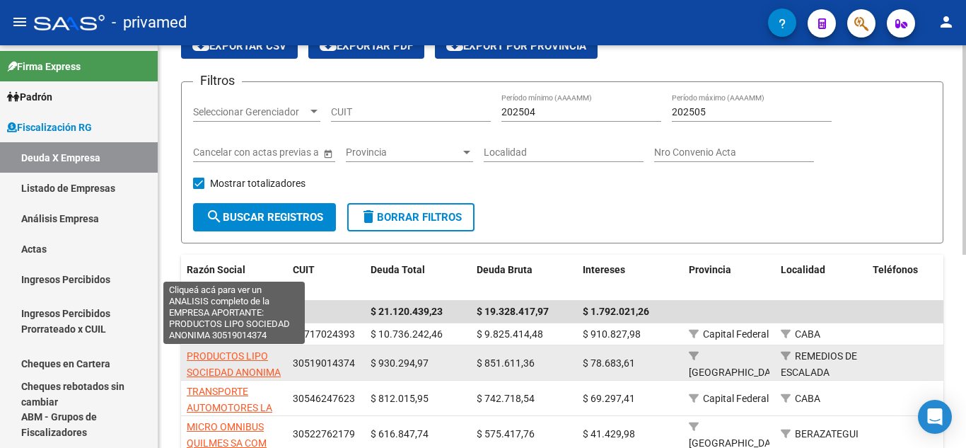
click at [247, 369] on span "PRODUCTOS LIPO SOCIEDAD ANONIMA" at bounding box center [234, 364] width 94 height 28
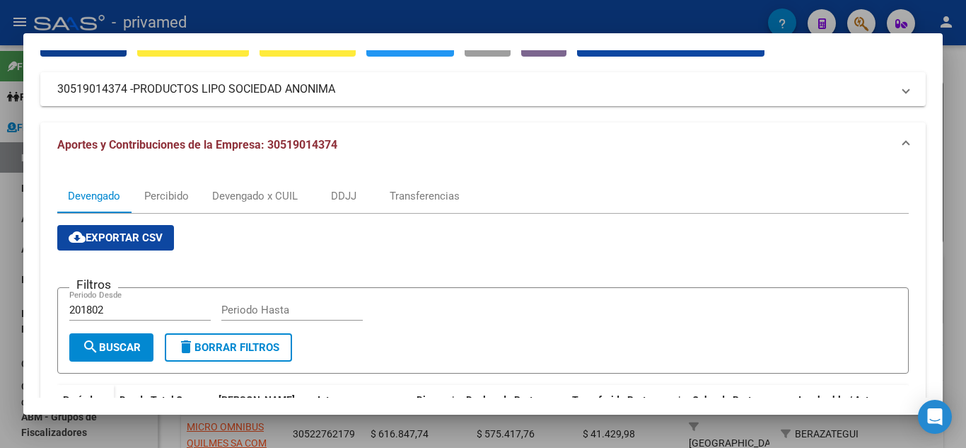
scroll to position [0, 0]
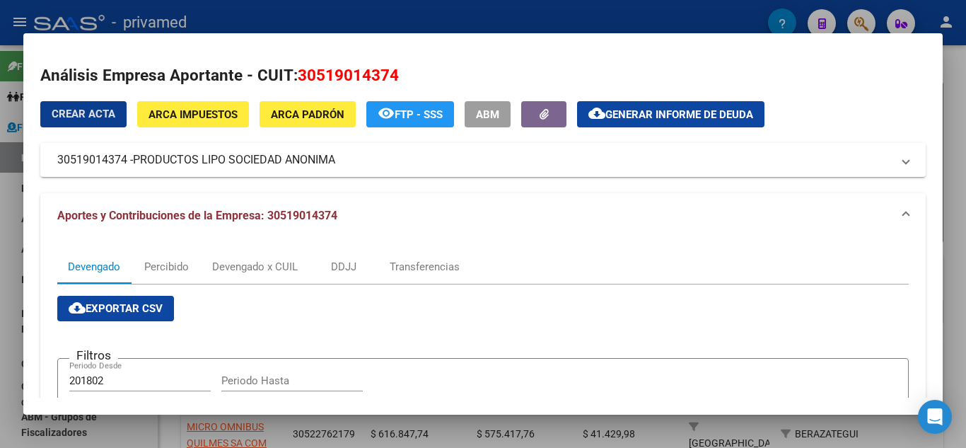
click at [0, 243] on div at bounding box center [483, 224] width 966 height 448
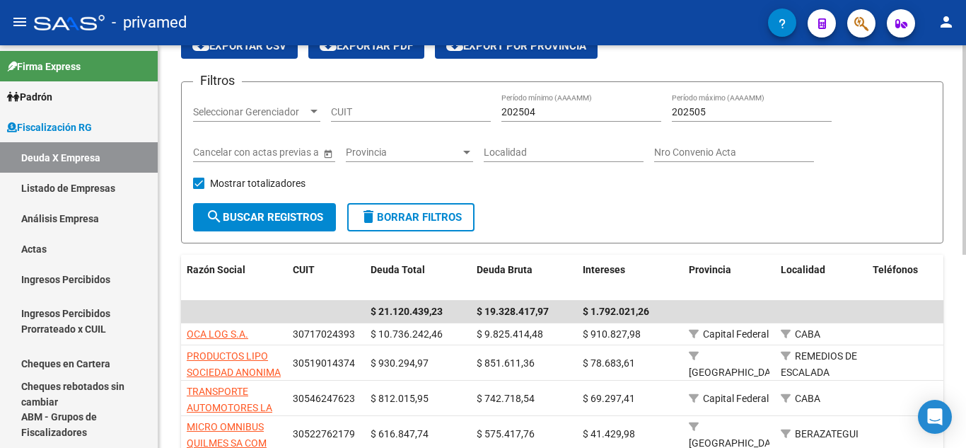
scroll to position [141, 0]
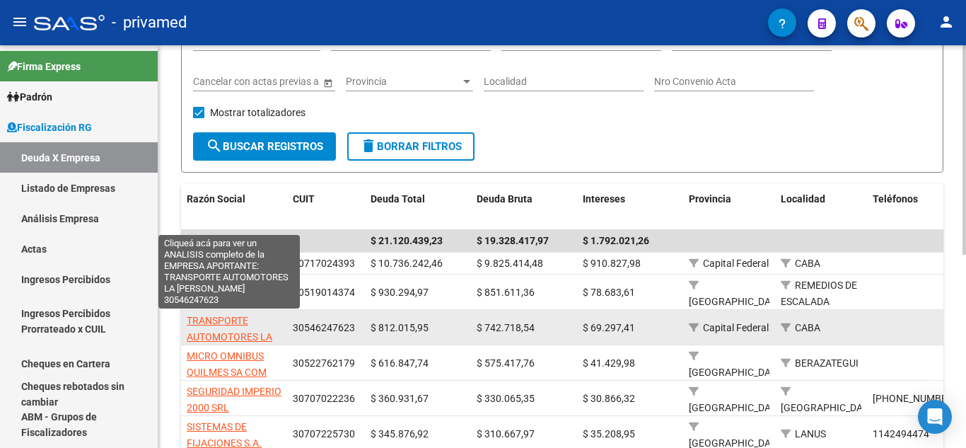
click at [219, 321] on span "TRANSPORTE AUTOMOTORES LA ESTRELLA S A" at bounding box center [230, 337] width 86 height 44
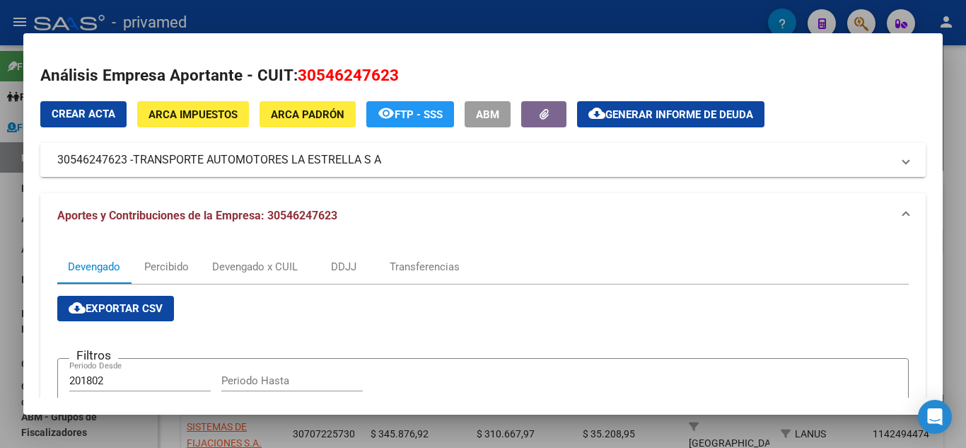
click at [410, 158] on mat-panel-title "30546247623 - TRANSPORTE AUTOMOTORES LA [PERSON_NAME]" at bounding box center [474, 159] width 835 height 17
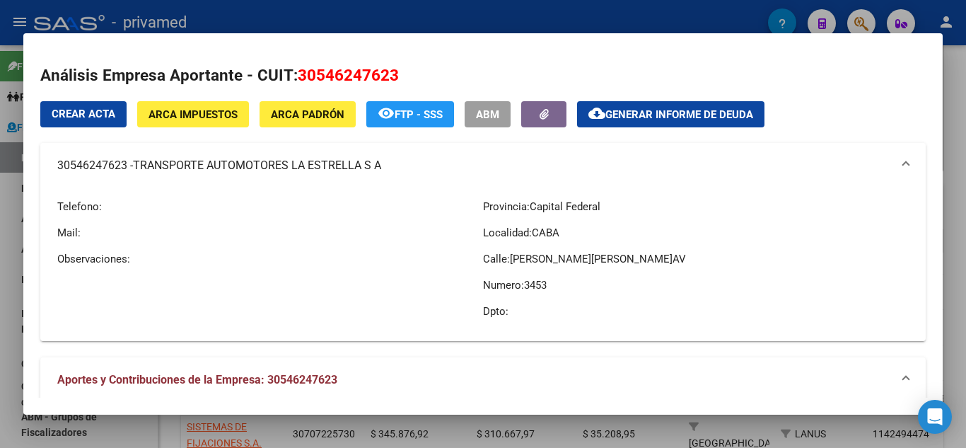
drag, startPoint x: 138, startPoint y: 162, endPoint x: 381, endPoint y: 163, distance: 243.3
click at [381, 163] on span "TRANSPORTE AUTOMOTORES LA ESTRELLA S A" at bounding box center [257, 165] width 248 height 17
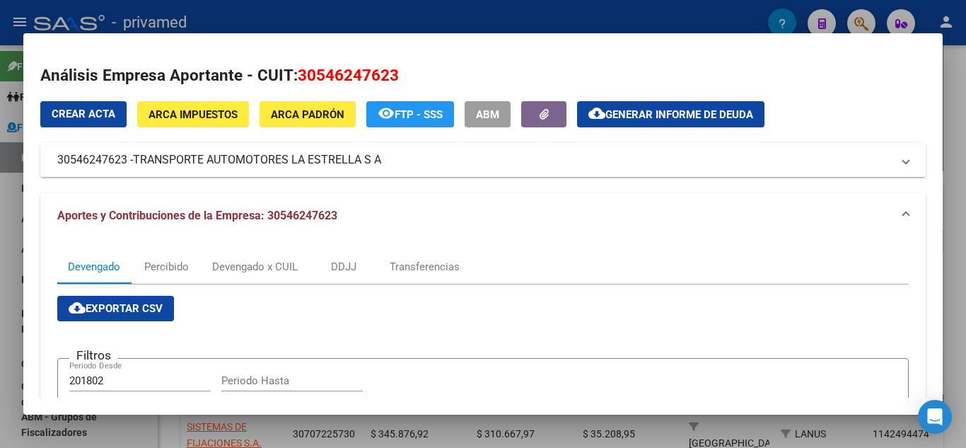
copy span "TRANSPORTE AUTOMOTORES LA ESTRELLA S A"
click at [417, 168] on mat-panel-title "30546247623 - TRANSPORTE AUTOMOTORES LA [PERSON_NAME]" at bounding box center [474, 159] width 835 height 17
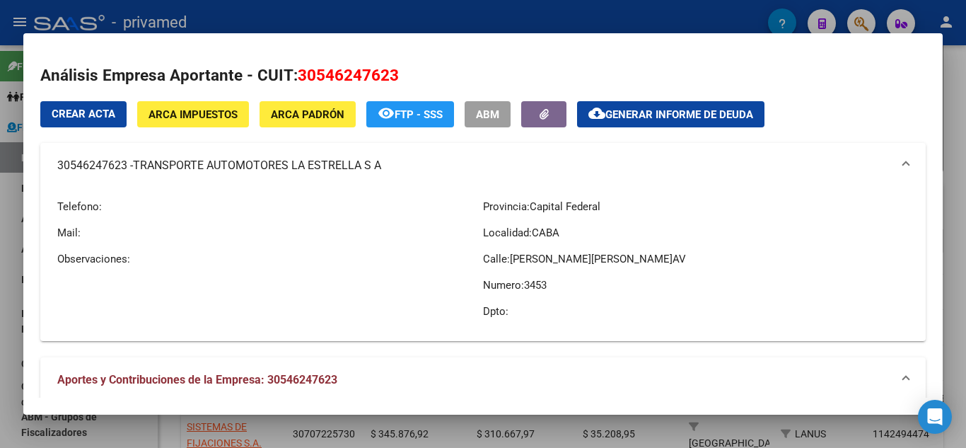
click at [511, 256] on span "[PERSON_NAME][PERSON_NAME]AV" at bounding box center [598, 259] width 176 height 13
drag, startPoint x: 509, startPoint y: 259, endPoint x: 636, endPoint y: 257, distance: 127.3
click at [636, 257] on p "Calle: [PERSON_NAME][PERSON_NAME]AV" at bounding box center [696, 259] width 426 height 16
copy span "[PERSON_NAME][PERSON_NAME]AV"
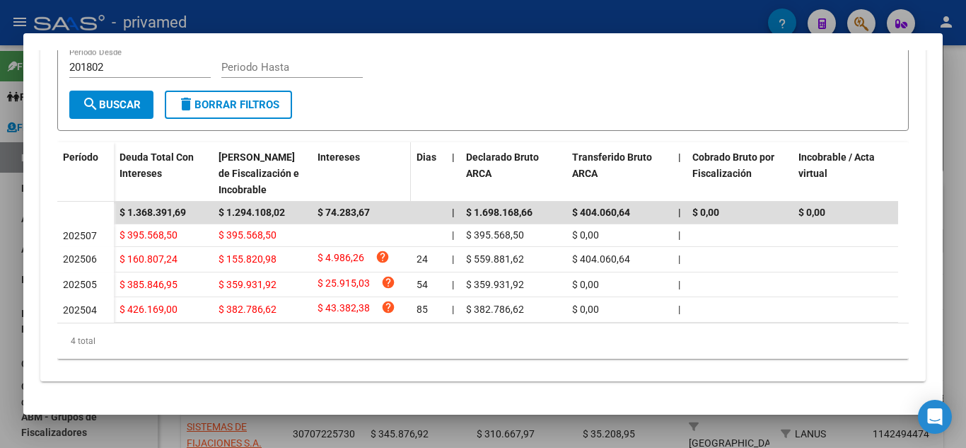
scroll to position [490, 0]
click at [0, 211] on div at bounding box center [483, 224] width 966 height 448
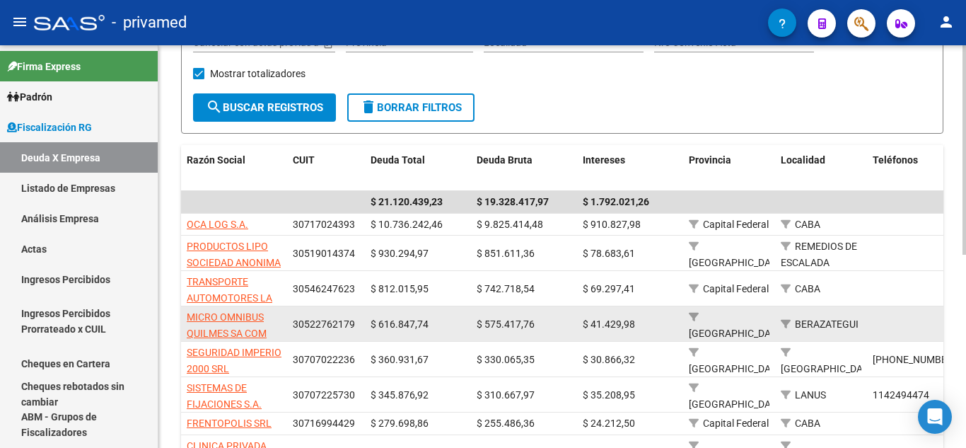
scroll to position [212, 0]
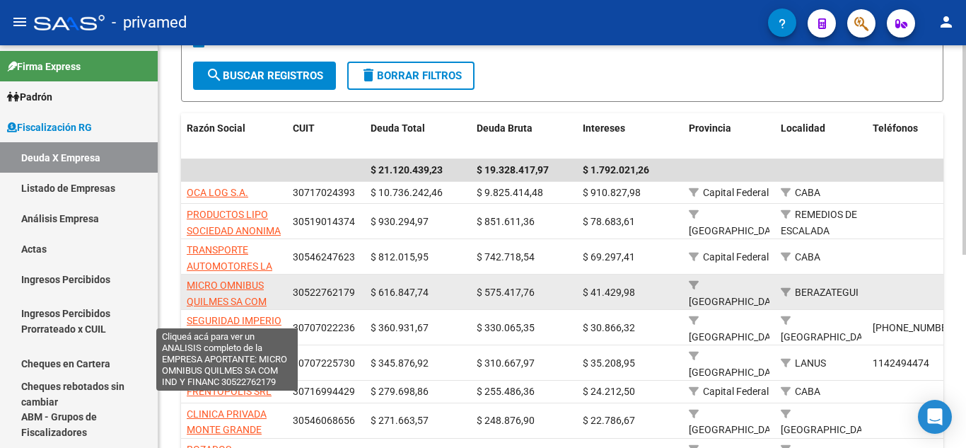
click at [240, 284] on span "MICRO OMNIBUS QUILMES SA COM IND Y FINANC" at bounding box center [227, 301] width 80 height 44
type textarea "30522762179"
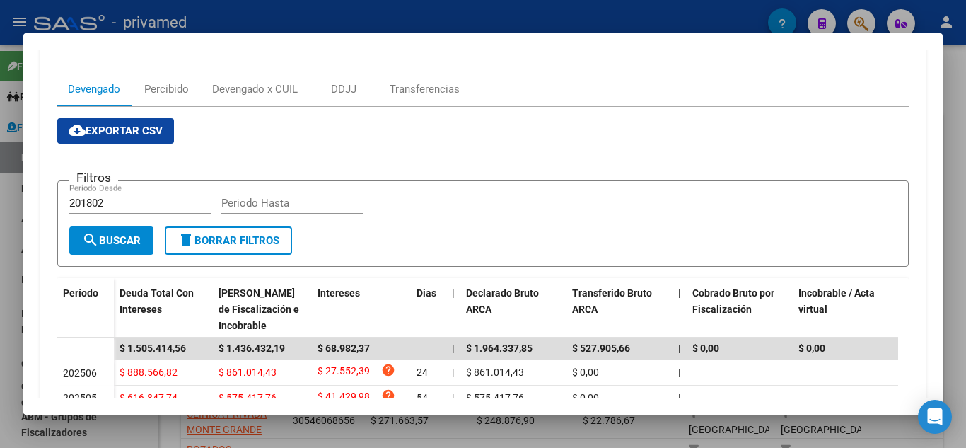
scroll to position [158, 0]
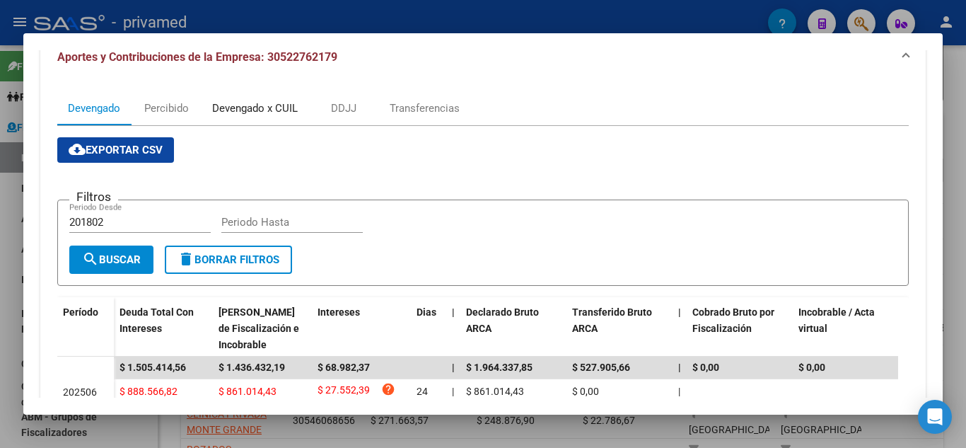
click at [265, 105] on div "Devengado x CUIL" at bounding box center [255, 108] width 86 height 16
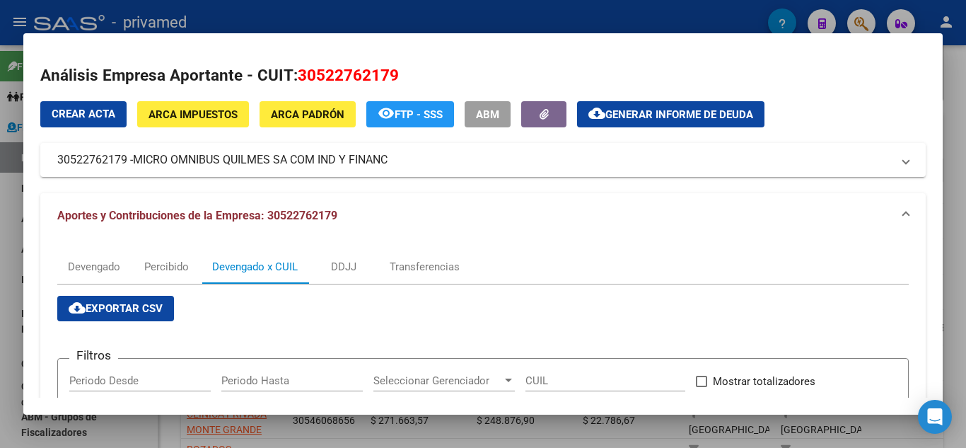
scroll to position [283, 0]
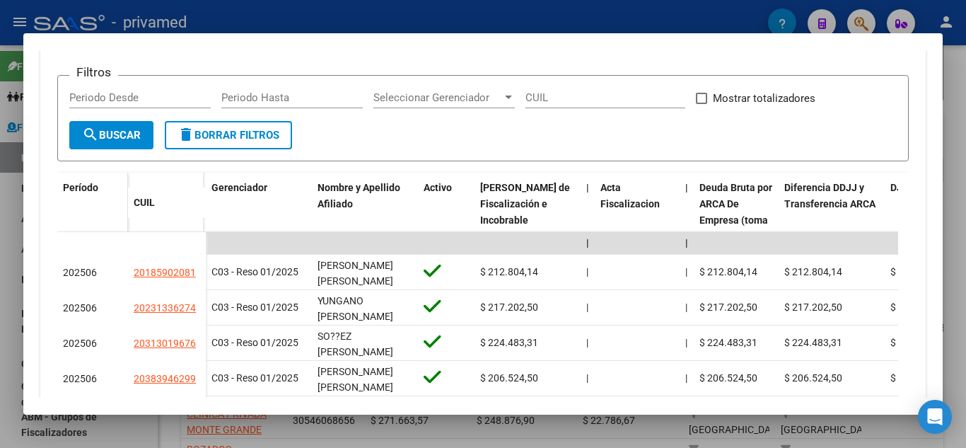
click at [83, 182] on span "Período" at bounding box center [80, 187] width 35 height 11
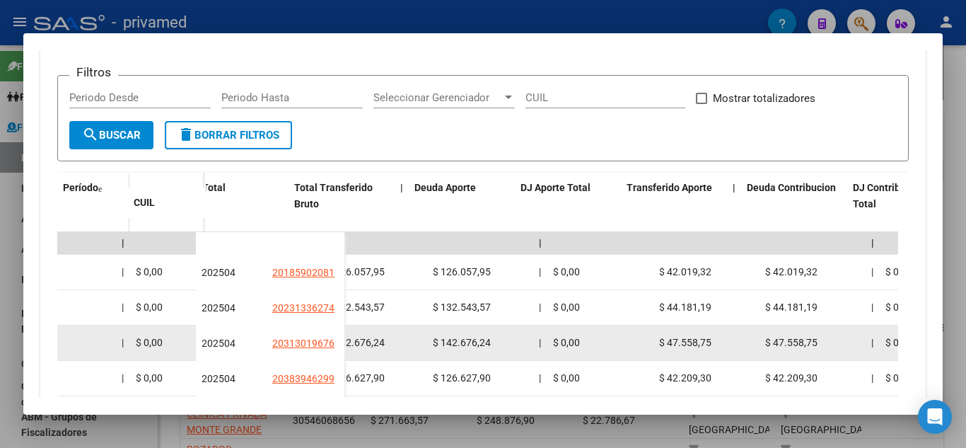
drag, startPoint x: 511, startPoint y: 318, endPoint x: 668, endPoint y: 339, distance: 157.7
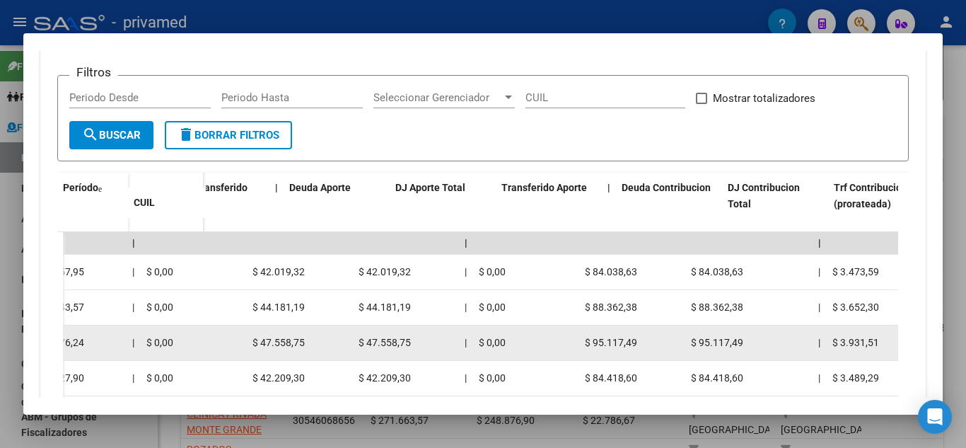
scroll to position [0, 0]
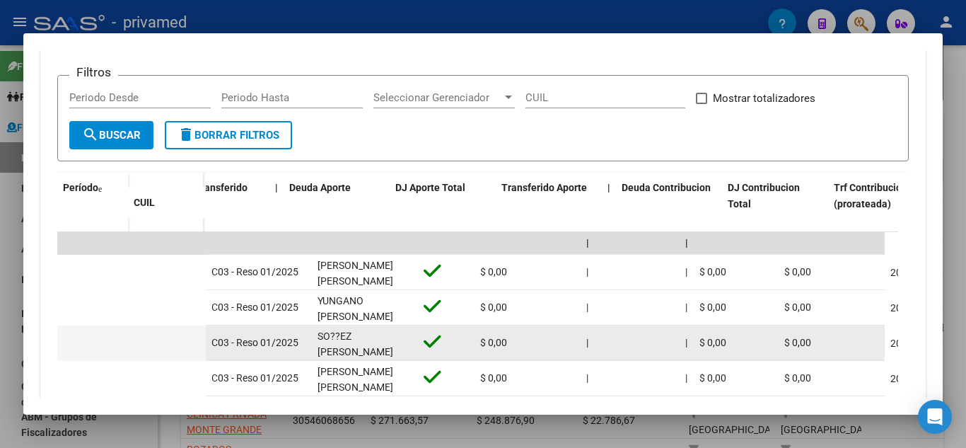
drag, startPoint x: 543, startPoint y: 359, endPoint x: 371, endPoint y: 351, distance: 172.8
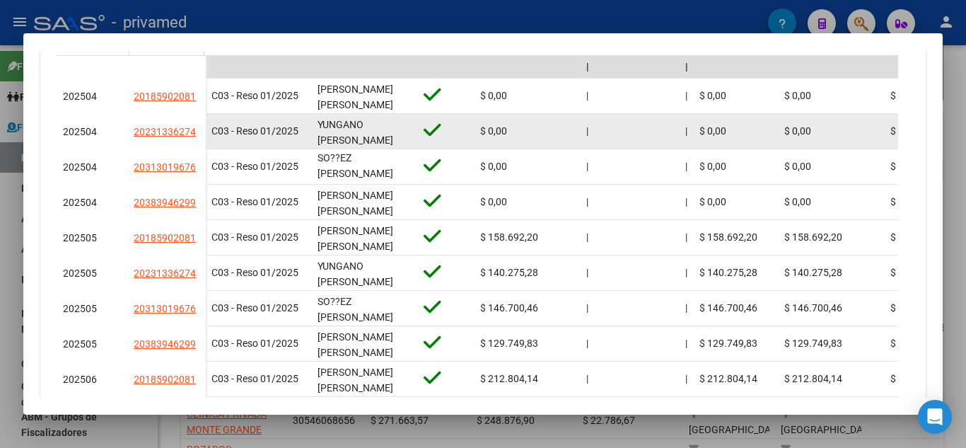
scroll to position [495, 0]
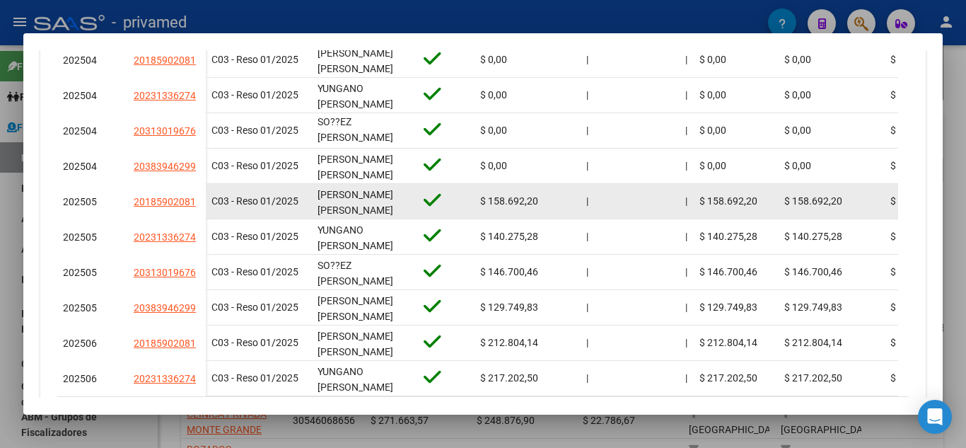
drag, startPoint x: 149, startPoint y: 203, endPoint x: 207, endPoint y: 202, distance: 58.0
copy div "20185902081"
